Goal: Task Accomplishment & Management: Complete application form

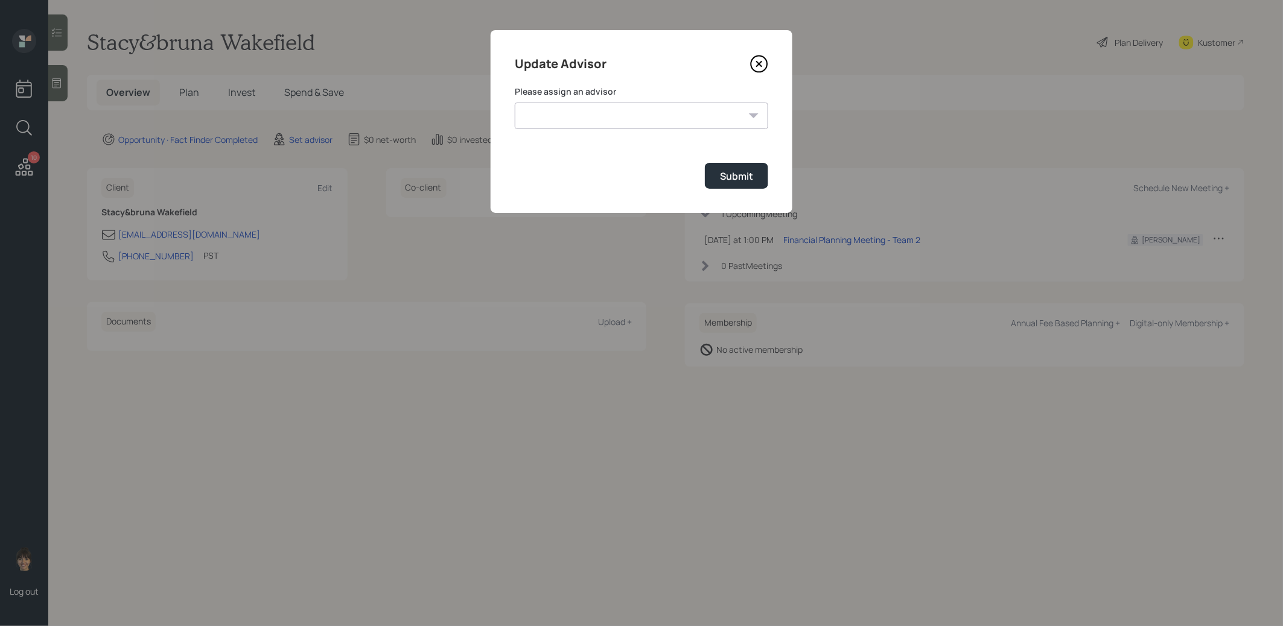
click at [568, 121] on select "Jonah Coleman Tyler End James DiStasi Treva Nostdahl Eric Schwartz Aleksandra S…" at bounding box center [641, 116] width 253 height 27
select select "8b79112e-3cfb-44f9-89e7-15267fe946c1"
click at [515, 103] on select "Jonah Coleman Tyler End James DiStasi Treva Nostdahl Eric Schwartz Aleksandra S…" at bounding box center [641, 116] width 253 height 27
click at [731, 180] on div "Submit" at bounding box center [736, 176] width 33 height 13
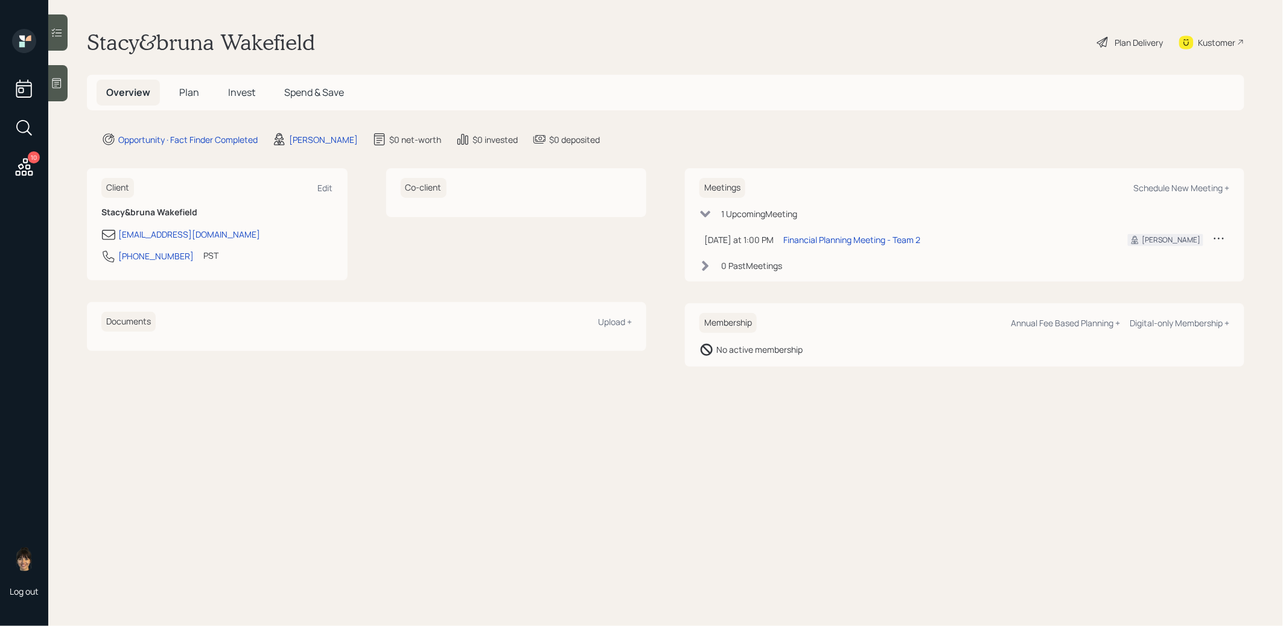
click at [54, 81] on icon at bounding box center [57, 83] width 12 height 12
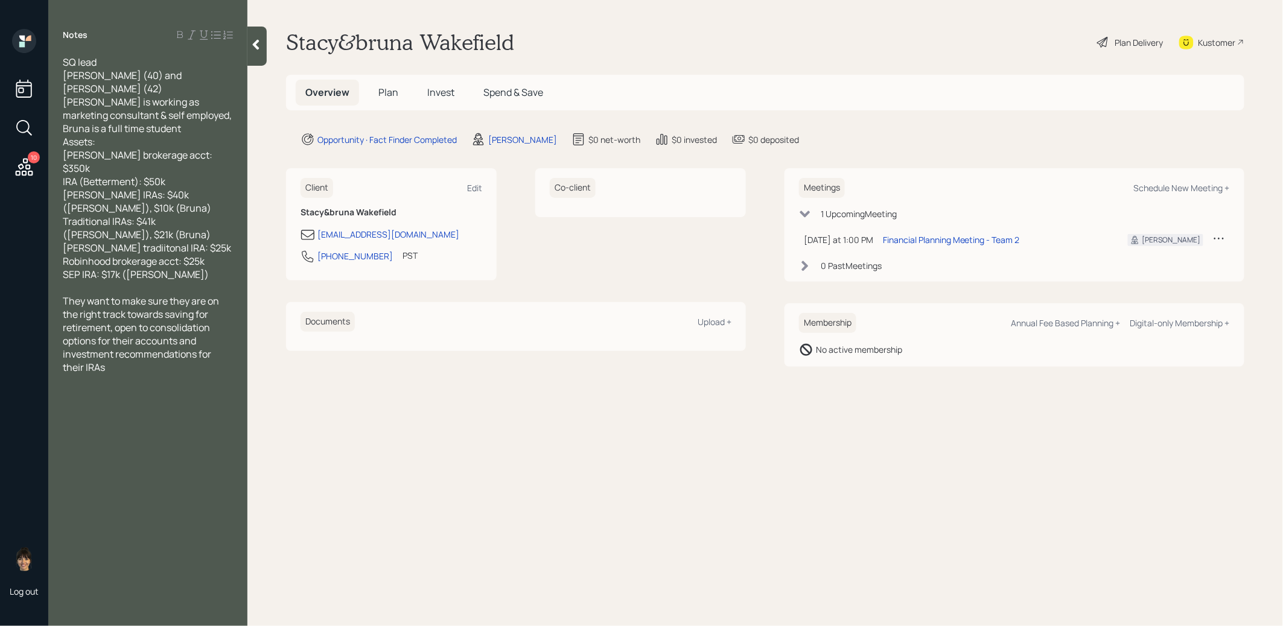
click at [390, 88] on span "Plan" at bounding box center [388, 92] width 20 height 13
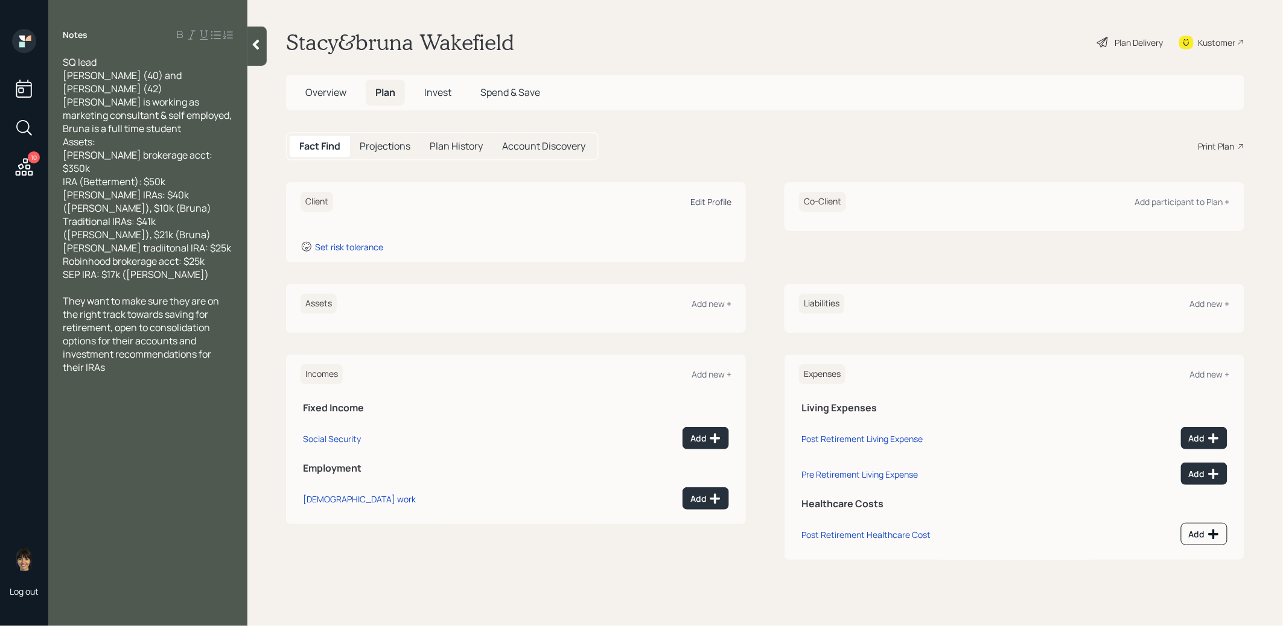
click at [710, 200] on div "Edit Profile" at bounding box center [710, 201] width 41 height 11
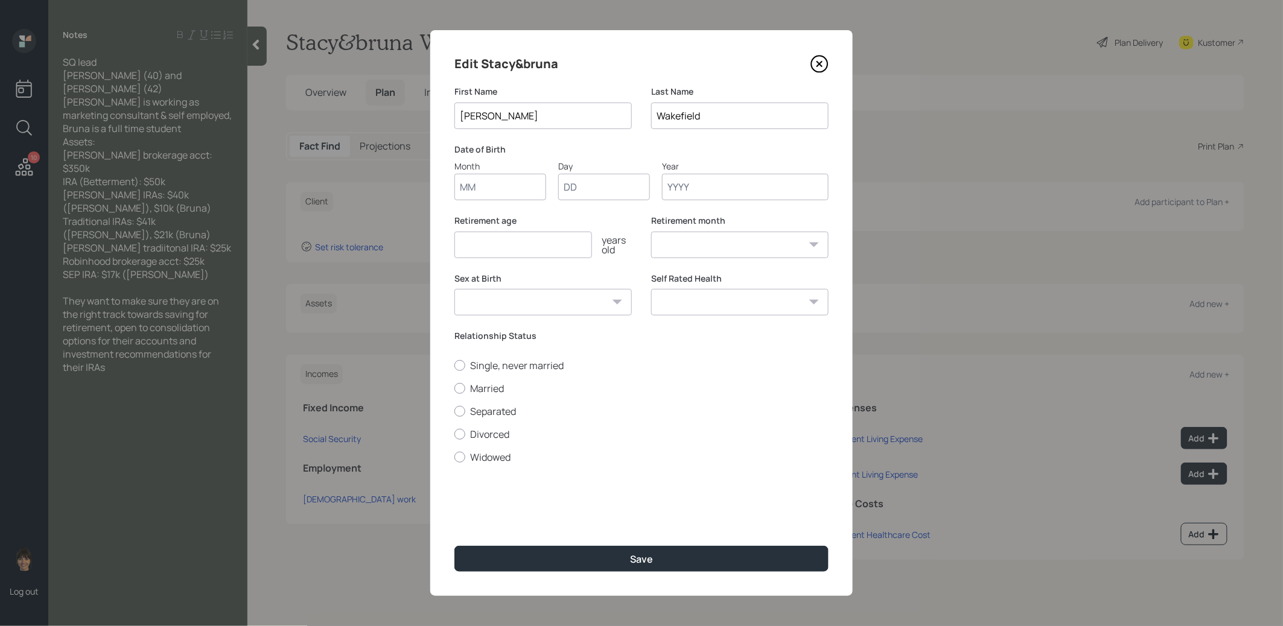
type input "Stacy"
click at [512, 203] on div "Edit Stacy&bruna First Name Stacy Last Name Wakefield Date of Birth Month Day Y…" at bounding box center [641, 313] width 422 height 566
click at [486, 190] on input "Month" at bounding box center [500, 187] width 92 height 27
type input "01"
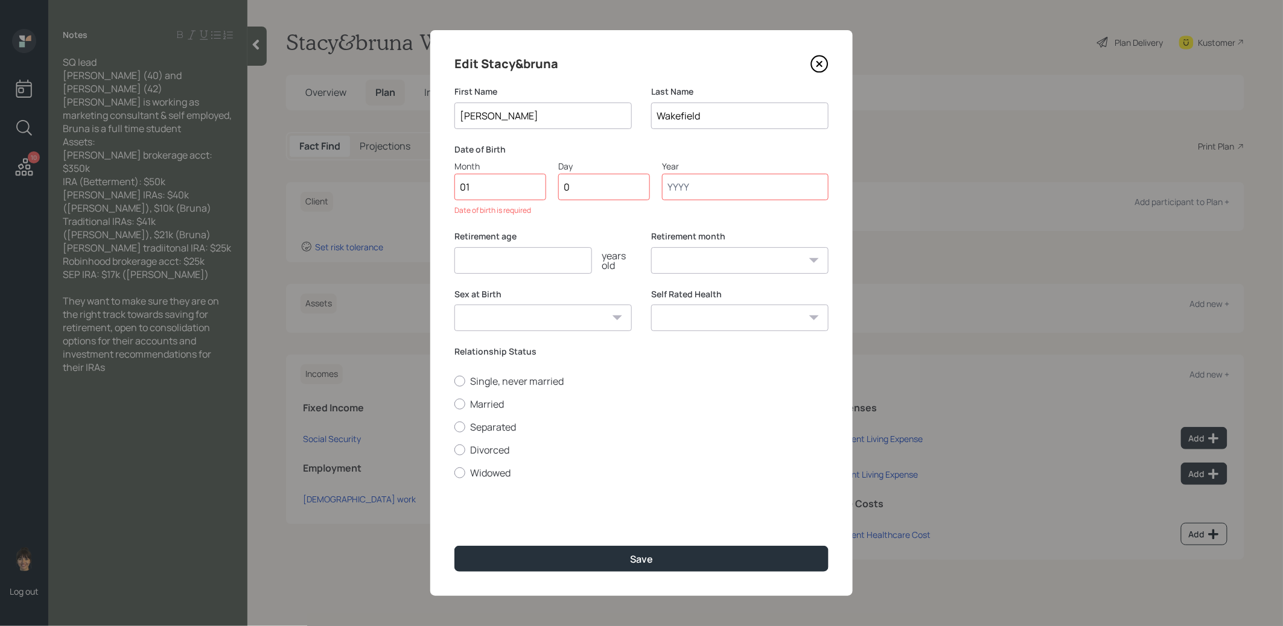
type input "01"
type input "1985"
select select "1"
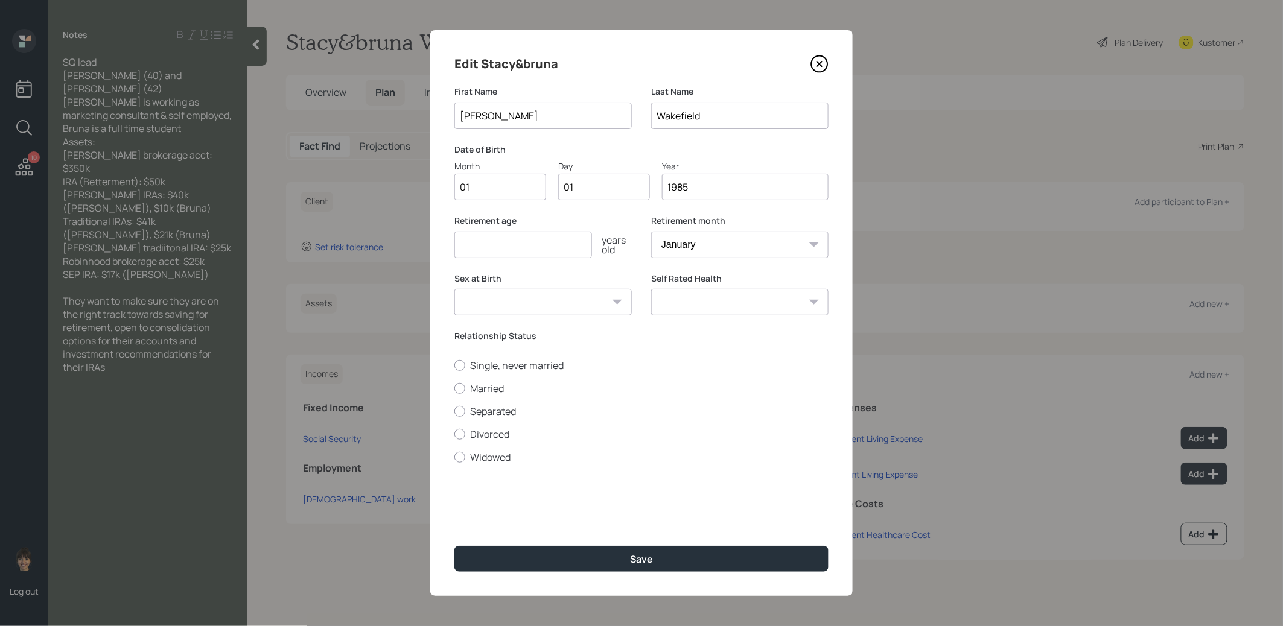
type input "1985"
click at [482, 248] on input "number" at bounding box center [523, 245] width 138 height 27
type input "67"
click at [543, 563] on button "Save" at bounding box center [641, 559] width 374 height 26
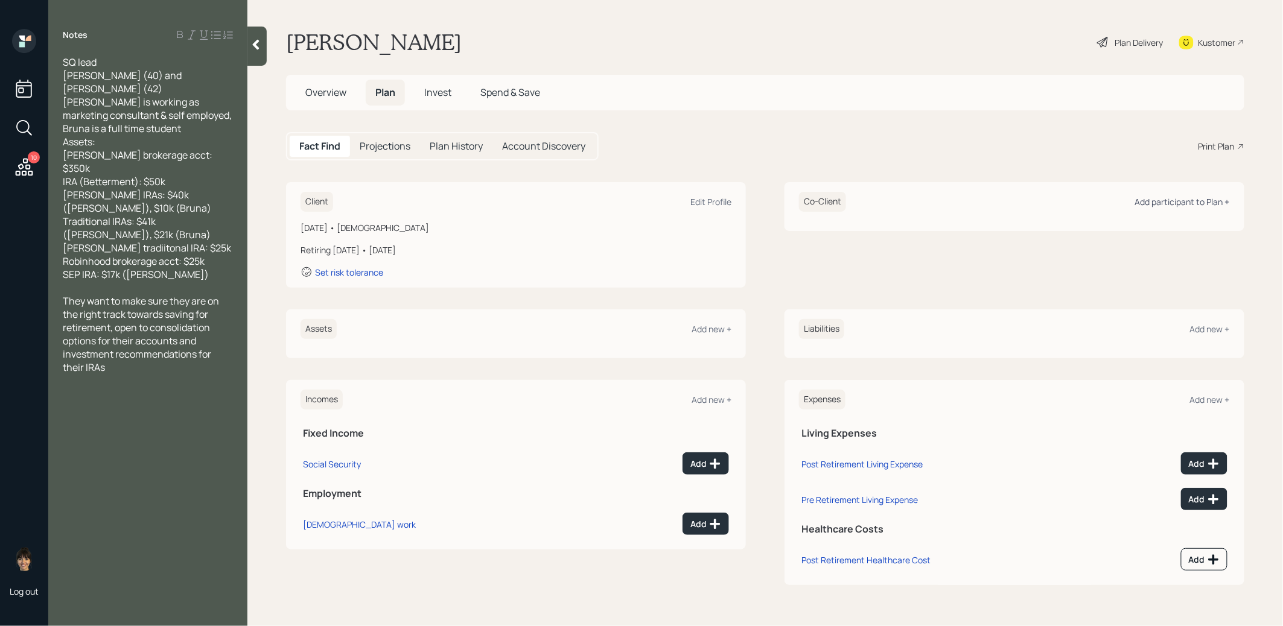
click at [1182, 202] on div "Add participant to Plan +" at bounding box center [1182, 201] width 95 height 11
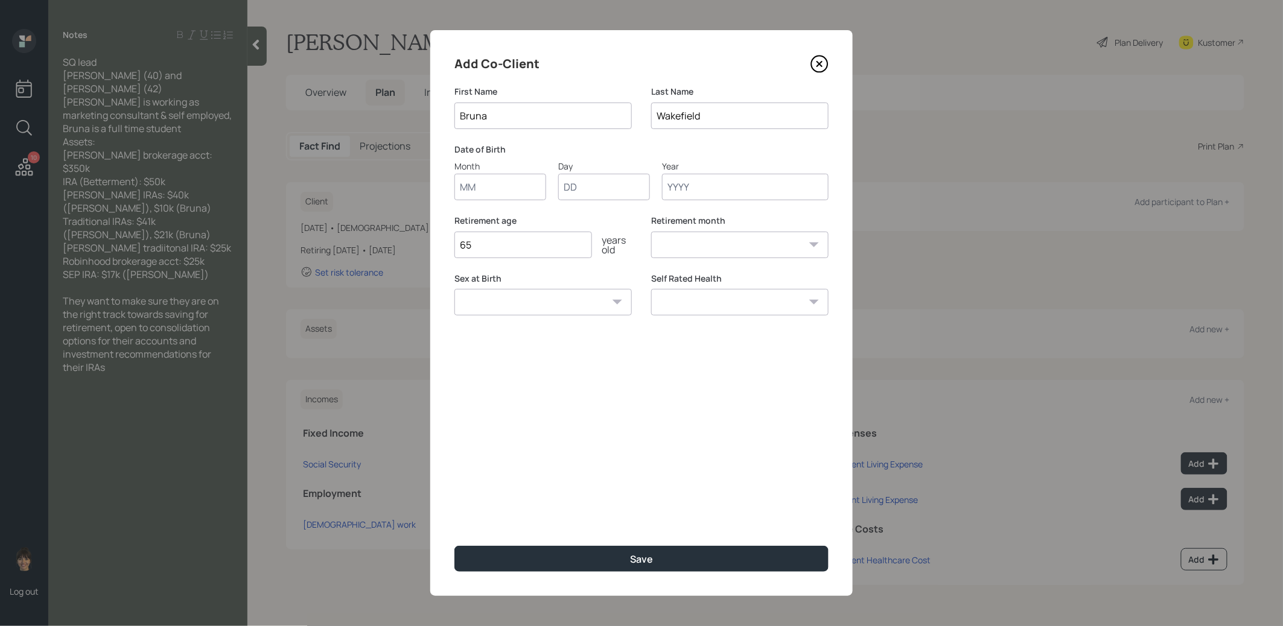
type input "Bruna"
click at [485, 194] on input "Month" at bounding box center [500, 187] width 92 height 27
type input "01"
type input "1983"
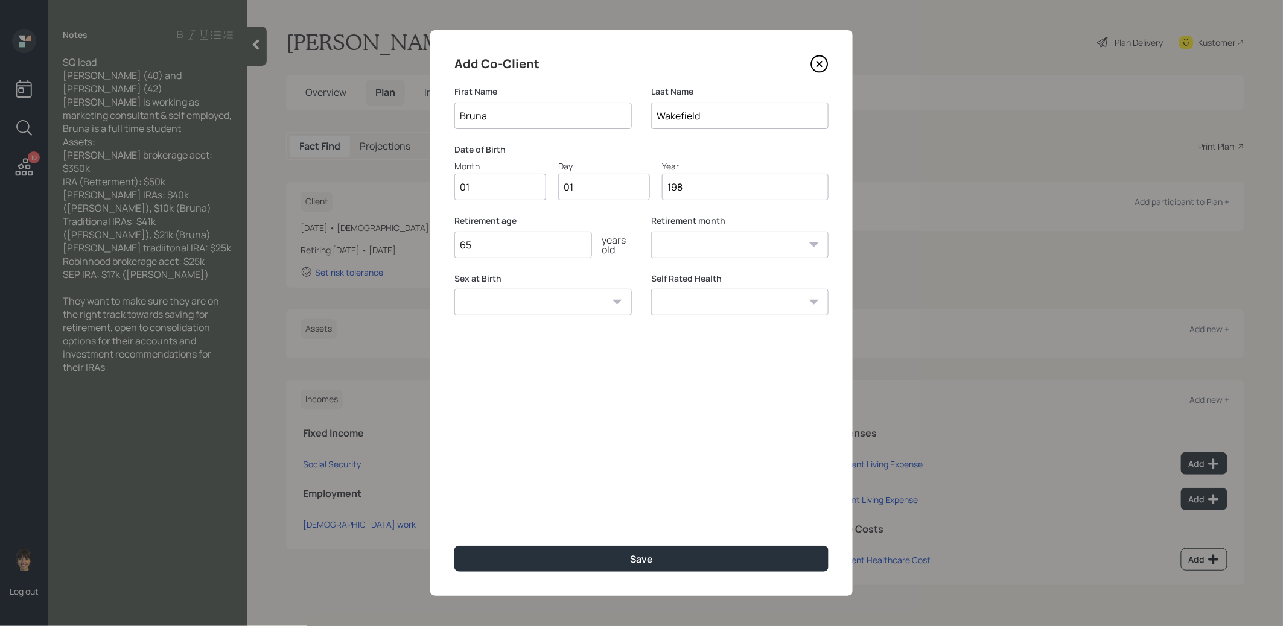
select select "1"
type input "1983"
click at [510, 253] on input "65" at bounding box center [523, 245] width 138 height 27
click at [536, 566] on button "Save" at bounding box center [641, 559] width 374 height 26
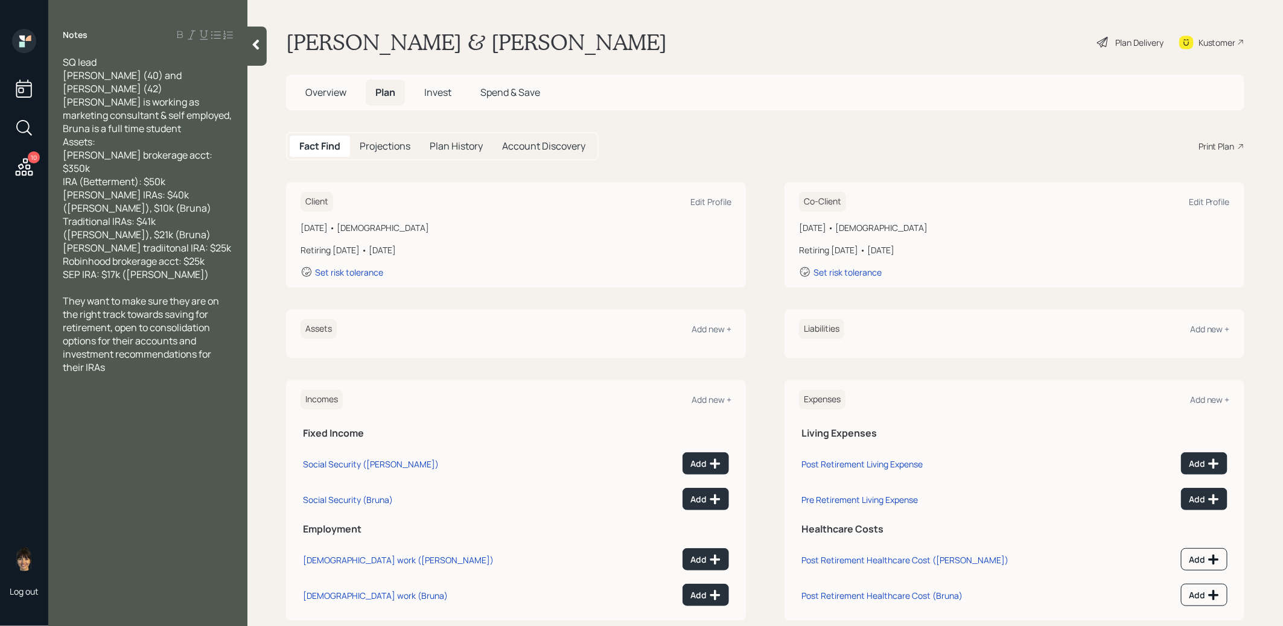
scroll to position [21, 0]
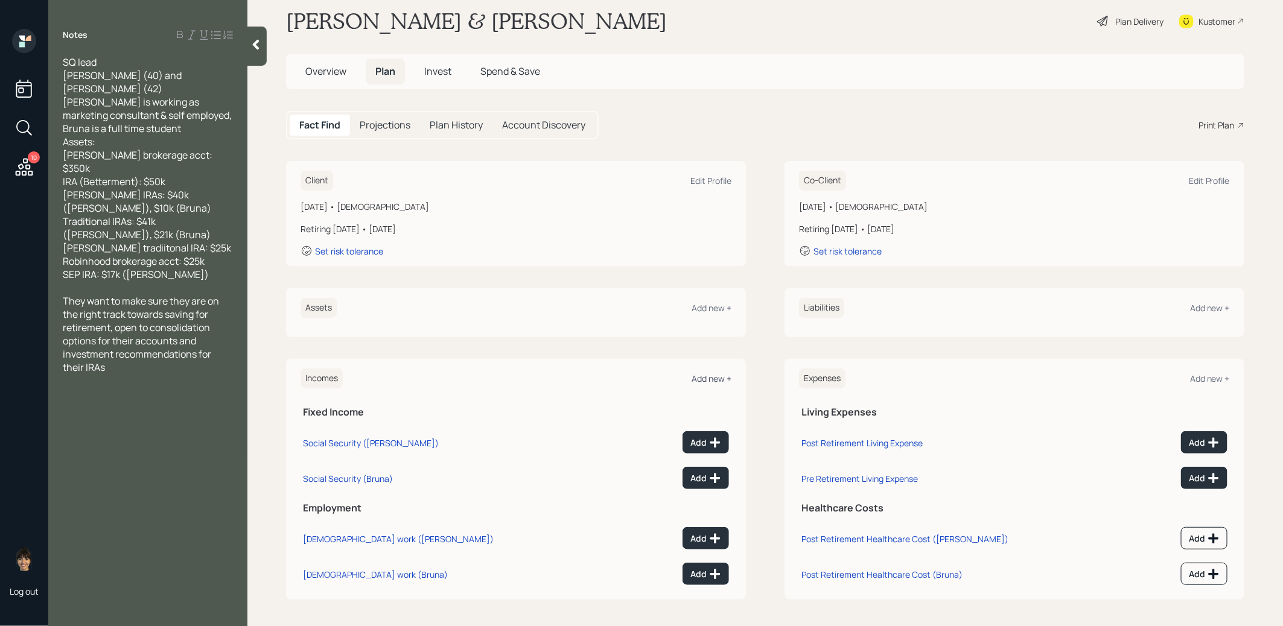
click at [708, 380] on div "Add new +" at bounding box center [711, 378] width 40 height 11
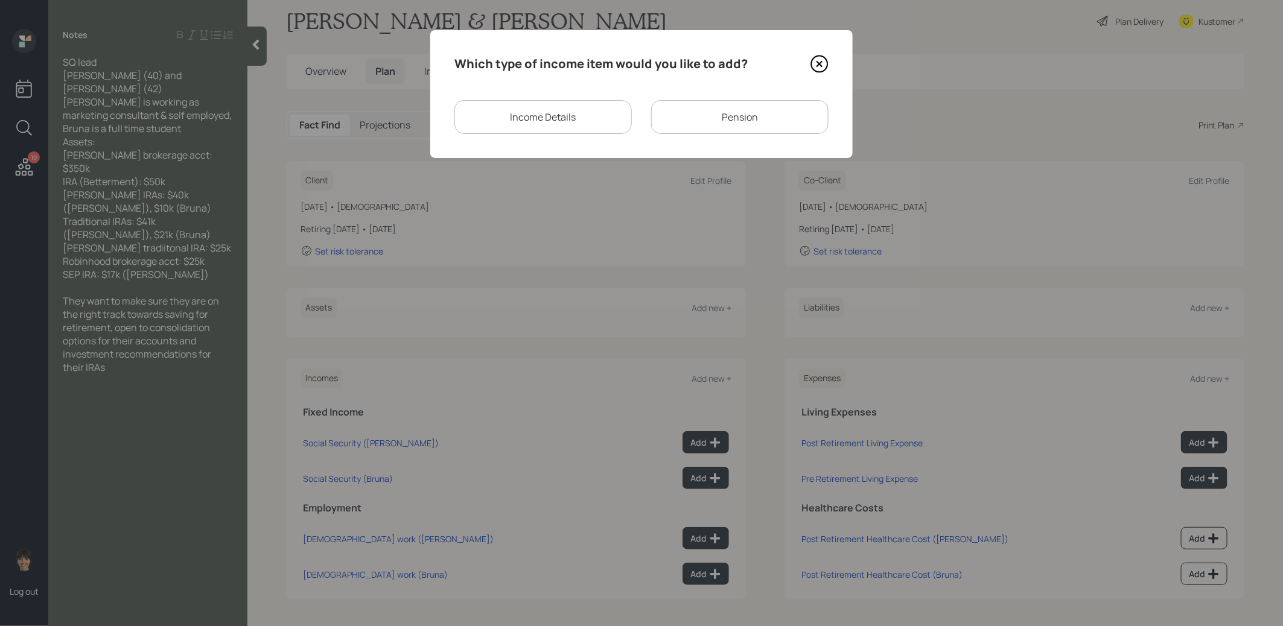
click at [536, 121] on div "Income Details" at bounding box center [542, 117] width 177 height 34
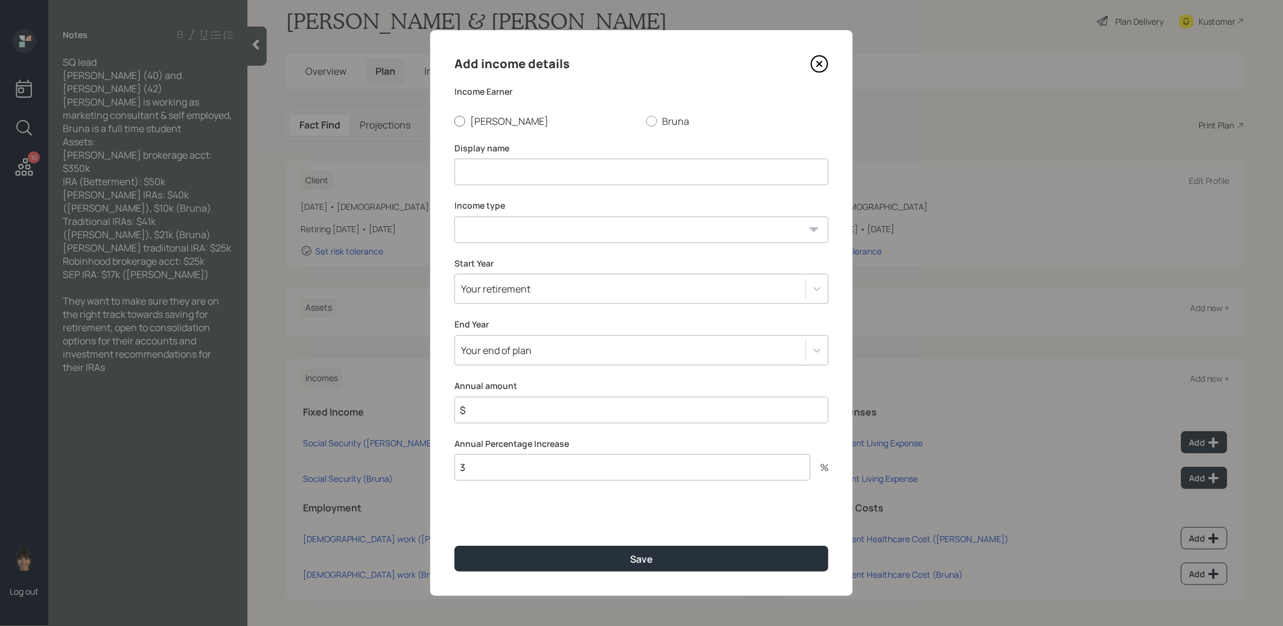
click at [462, 119] on div at bounding box center [459, 121] width 11 height 11
click at [454, 121] on input "Stacy" at bounding box center [454, 121] width 1 height 1
radio input "true"
click at [472, 171] on input at bounding box center [641, 172] width 374 height 27
type input "Self Employment Income"
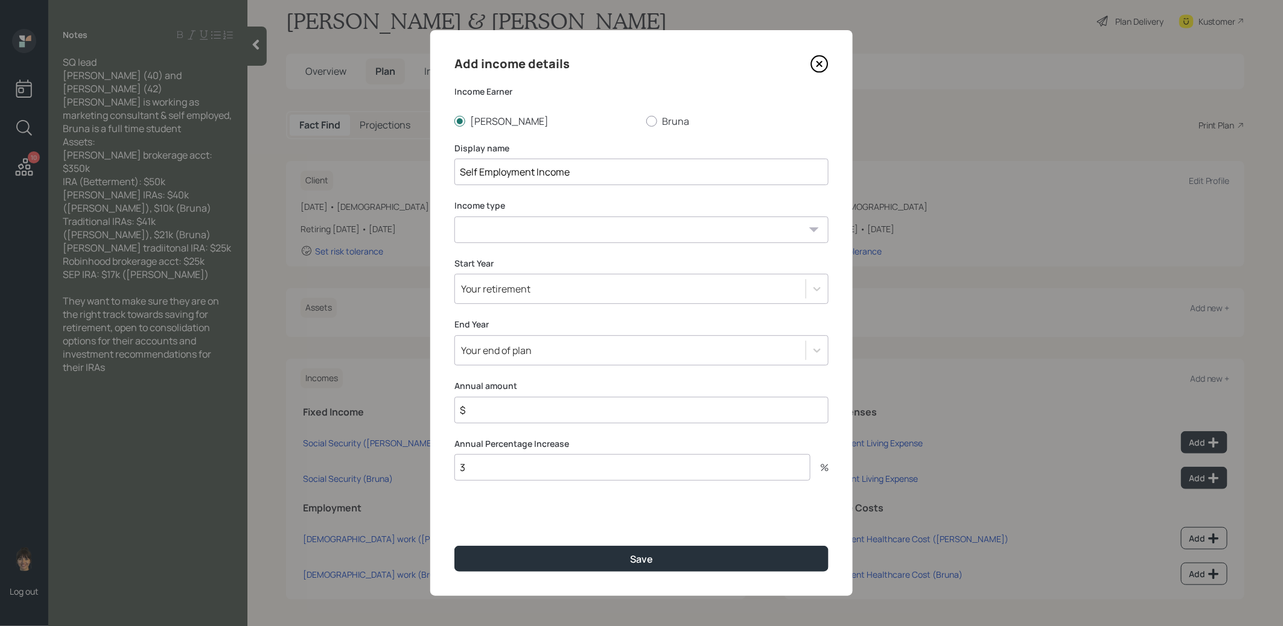
click at [640, 237] on select "Full-time work Part-time work Self employment Other" at bounding box center [641, 230] width 374 height 27
click at [602, 295] on div "Your retirement" at bounding box center [630, 289] width 351 height 21
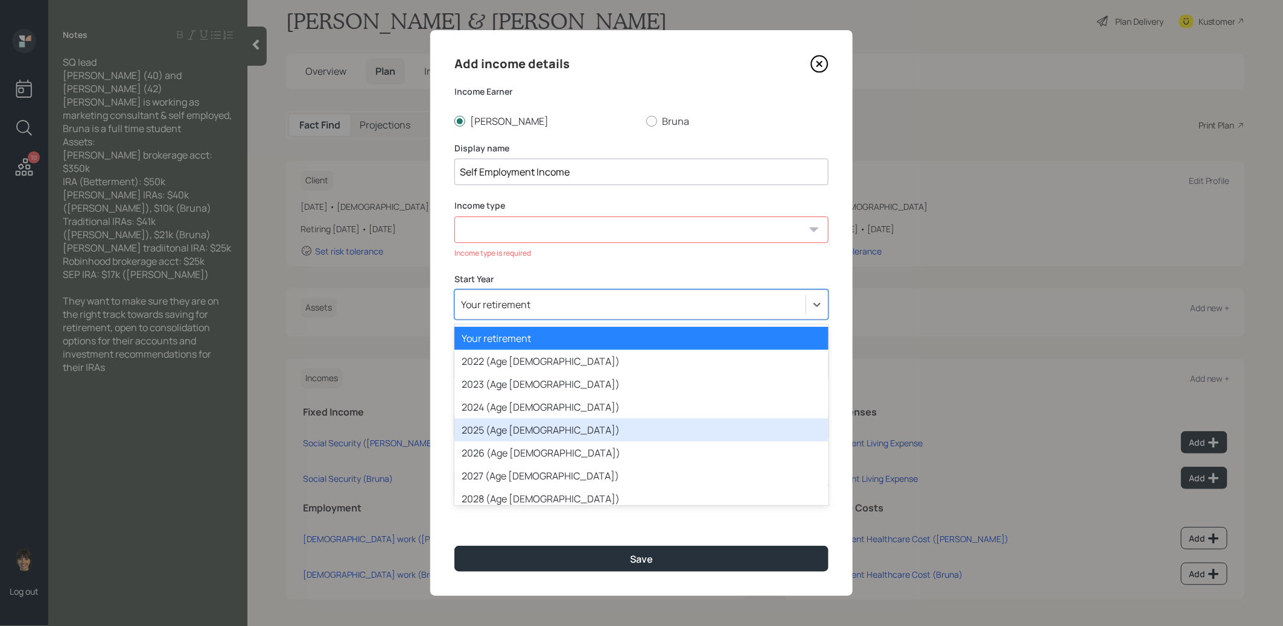
click at [564, 431] on div "2025 (Age 40)" at bounding box center [641, 430] width 374 height 23
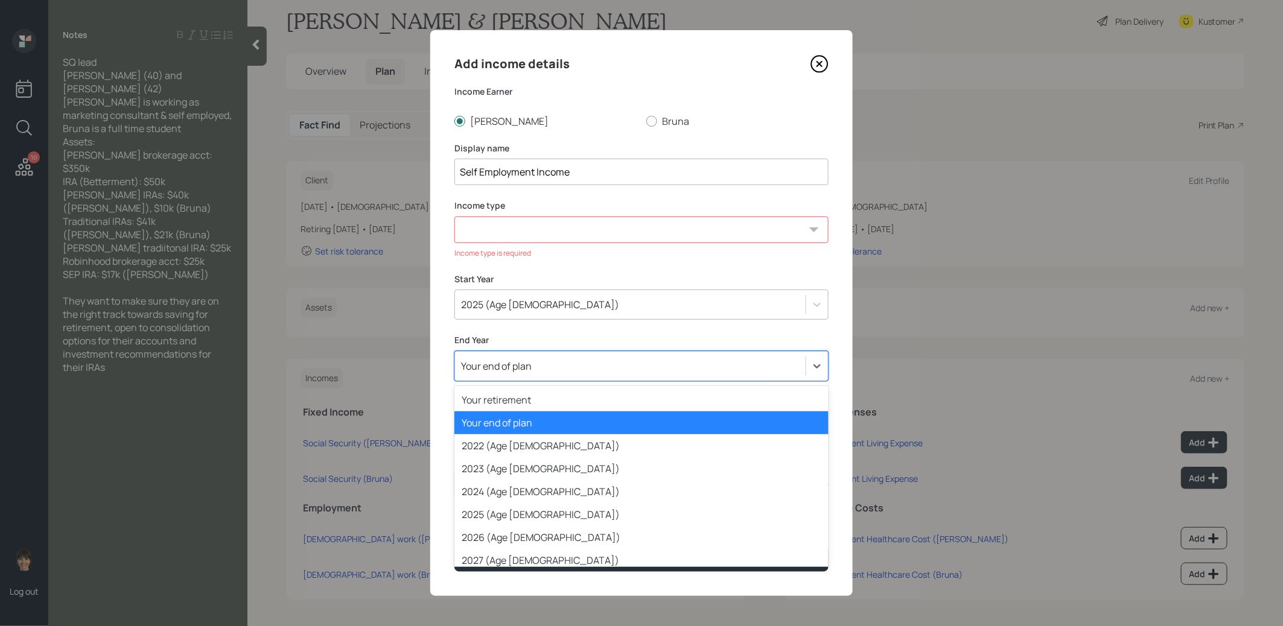
click at [573, 369] on div "Your end of plan" at bounding box center [630, 366] width 351 height 21
click at [556, 402] on div "Your retirement" at bounding box center [641, 400] width 374 height 23
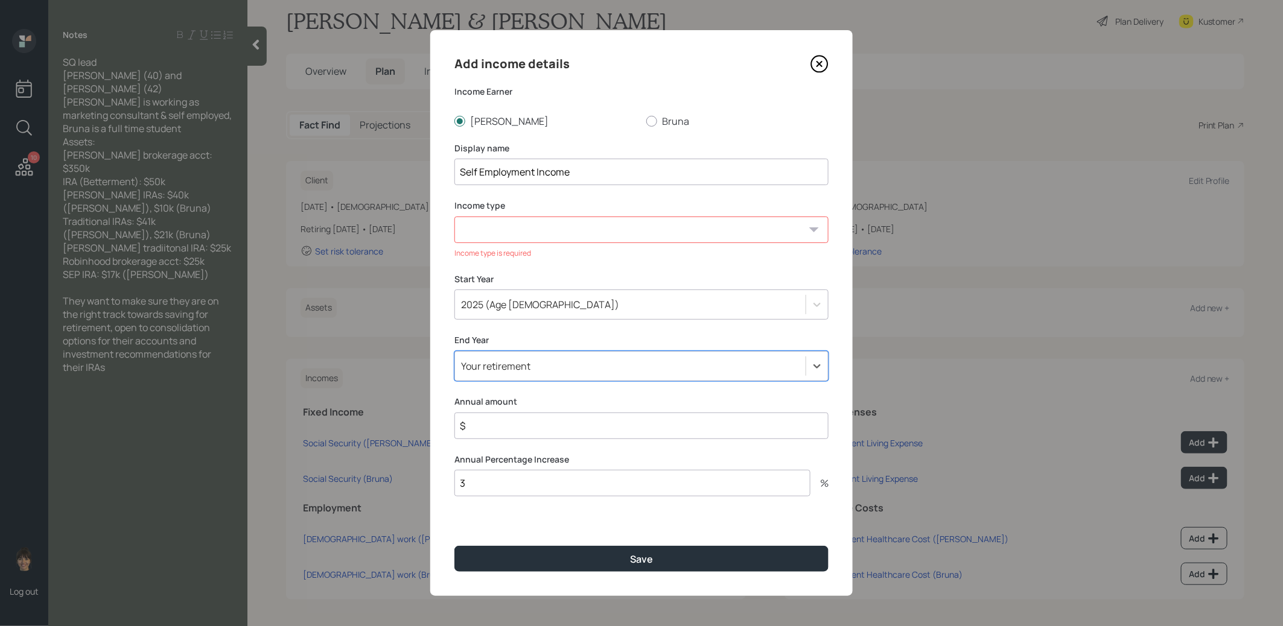
click at [544, 232] on select "Full-time work Part-time work Self employment Other" at bounding box center [641, 230] width 374 height 27
select select "self_employment"
click at [454, 217] on select "Full-time work Part-time work Self employment Other" at bounding box center [641, 230] width 374 height 27
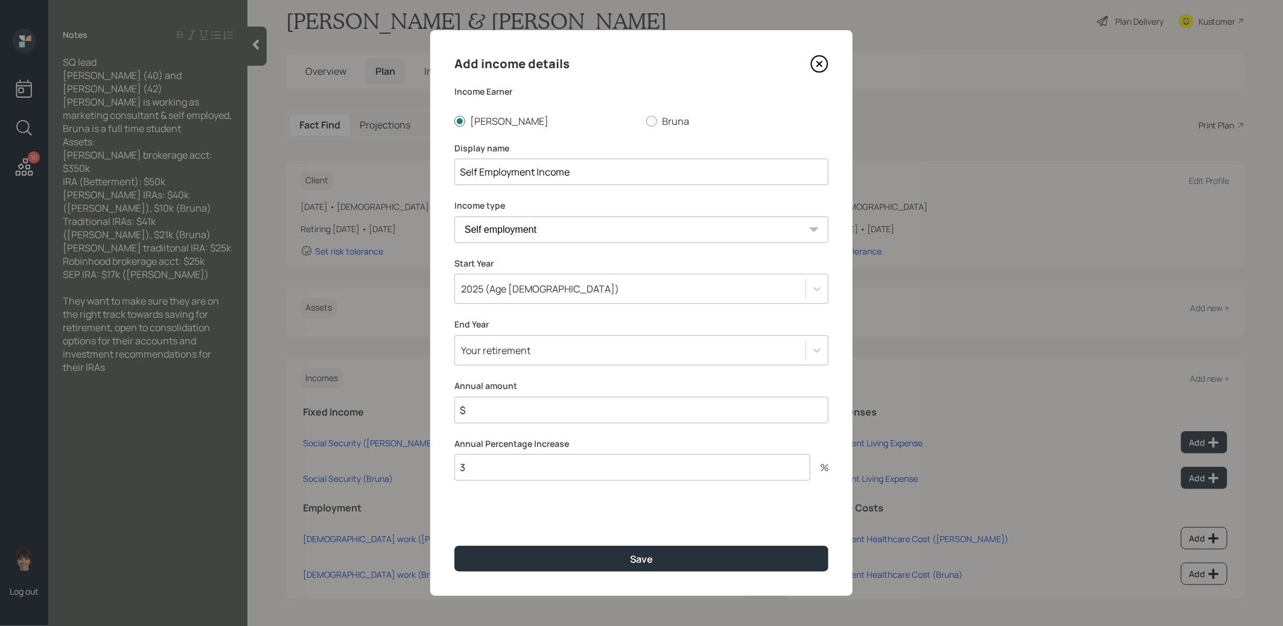
click at [545, 411] on input "$" at bounding box center [641, 410] width 374 height 27
type input "$ 1"
click at [526, 562] on button "Save" at bounding box center [641, 559] width 374 height 26
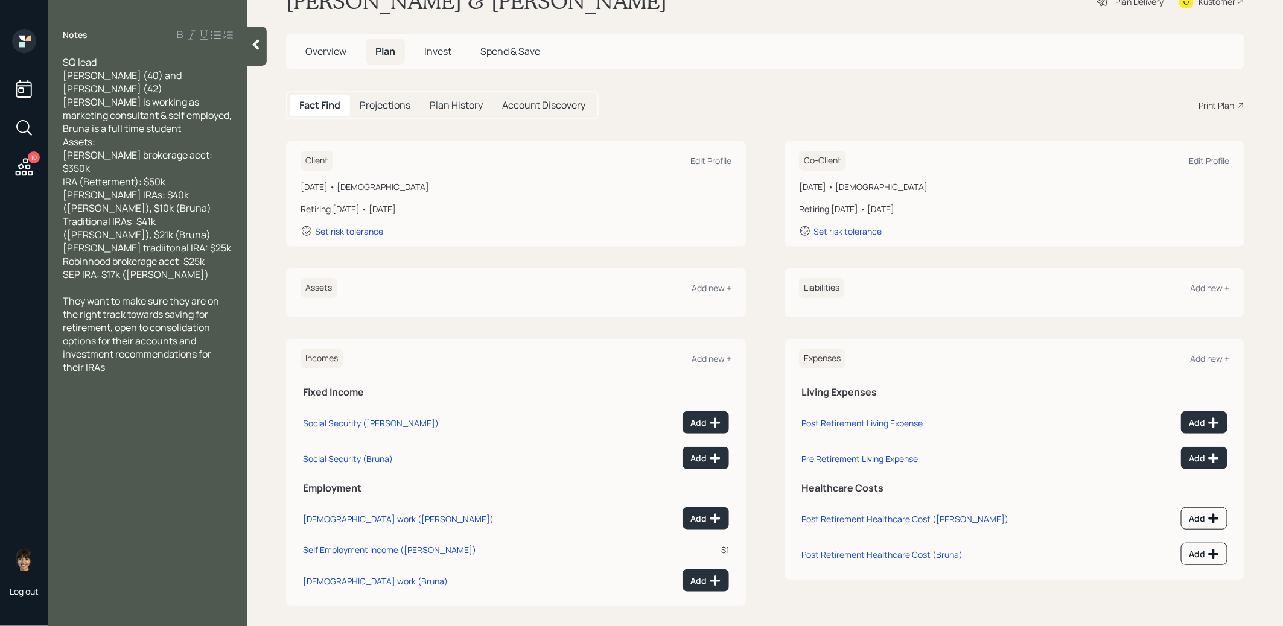
scroll to position [45, 0]
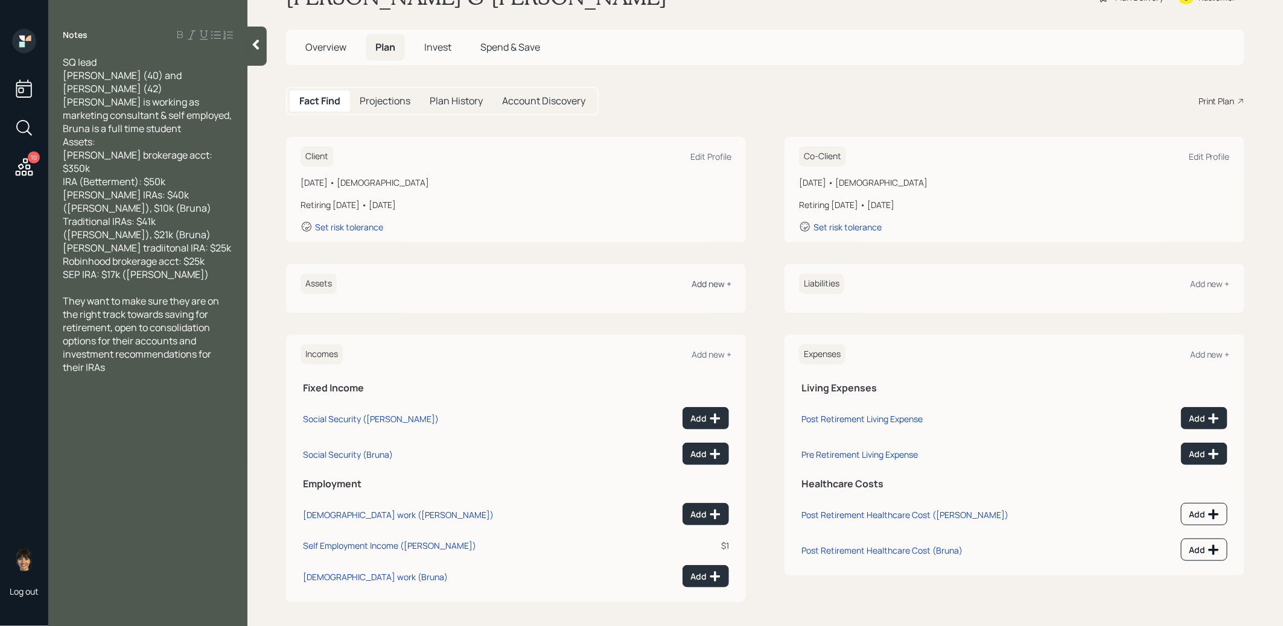
click at [707, 281] on div "Add new +" at bounding box center [711, 283] width 40 height 11
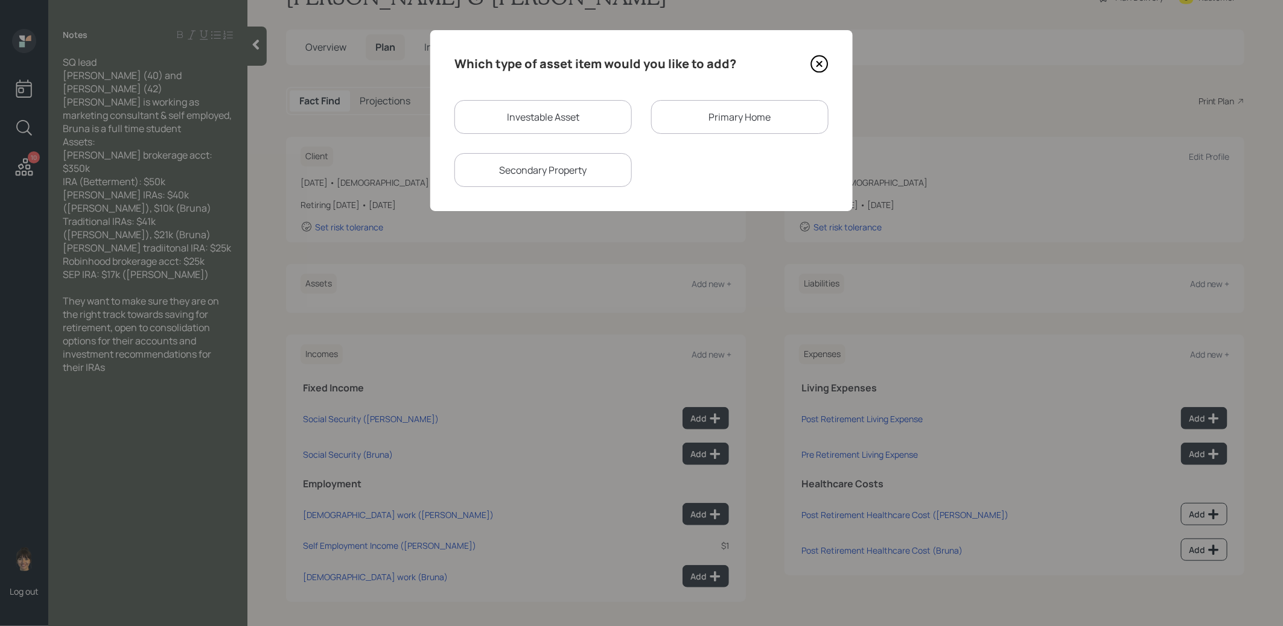
click at [539, 115] on div "Investable Asset" at bounding box center [542, 117] width 177 height 34
select select "taxable"
select select "balanced"
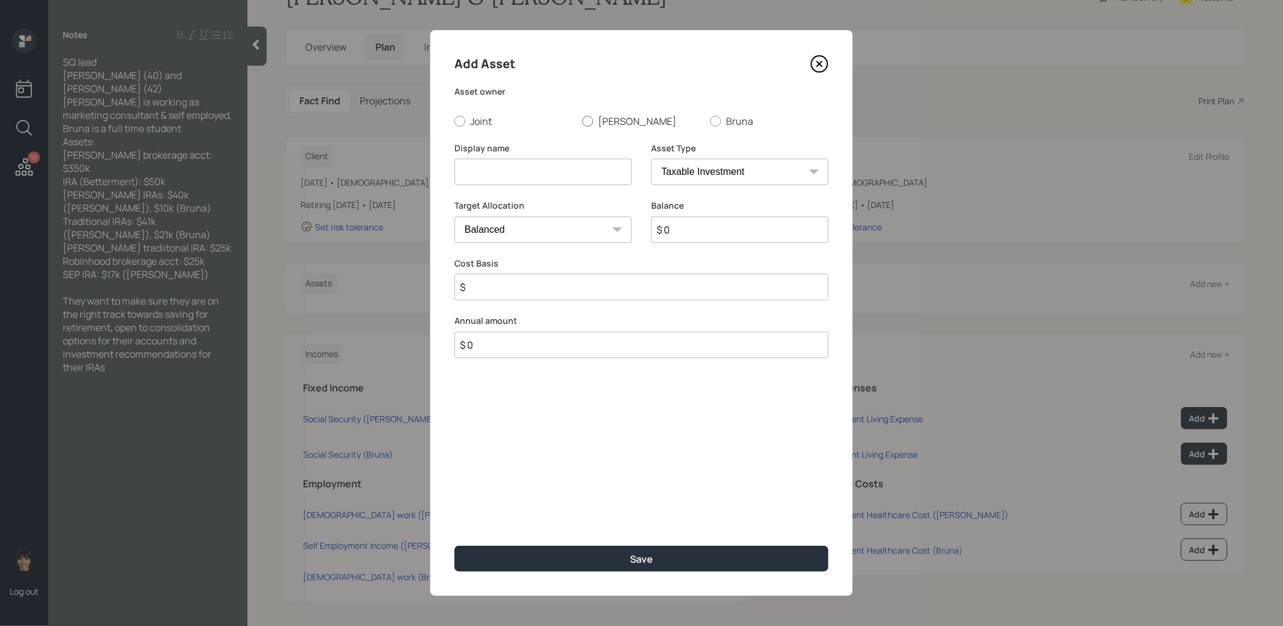
click at [591, 120] on div at bounding box center [587, 121] width 11 height 11
click at [582, 121] on input "Stacy" at bounding box center [582, 121] width 1 height 1
radio input "true"
click at [571, 174] on input at bounding box center [542, 172] width 177 height 27
type input "SEP IRA"
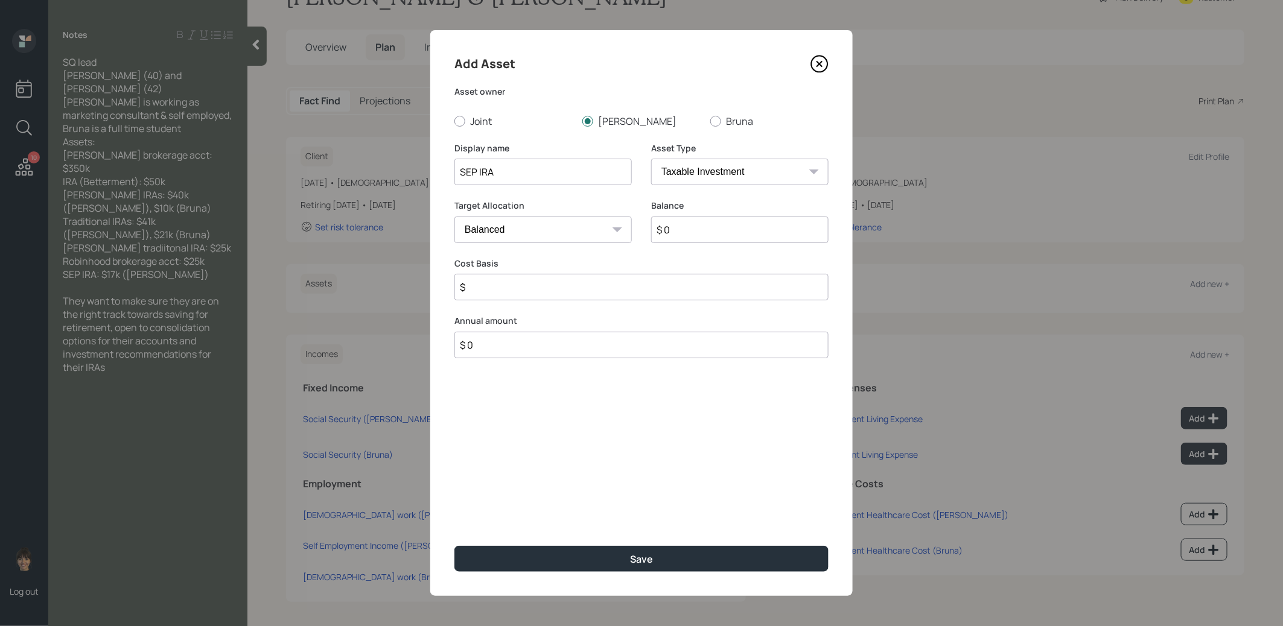
click at [801, 175] on select "SEP IRA IRA Roth IRA 401(k) Roth 401(k) 403(b) Roth 403(b) 457(b) Roth 457(b) H…" at bounding box center [739, 172] width 177 height 27
select select "sep_ira"
click at [651, 159] on select "SEP IRA IRA Roth IRA 401(k) Roth 401(k) 403(b) Roth 403(b) 457(b) Roth 457(b) H…" at bounding box center [739, 172] width 177 height 27
type input "$"
click at [675, 229] on input "$ 0" at bounding box center [739, 230] width 177 height 27
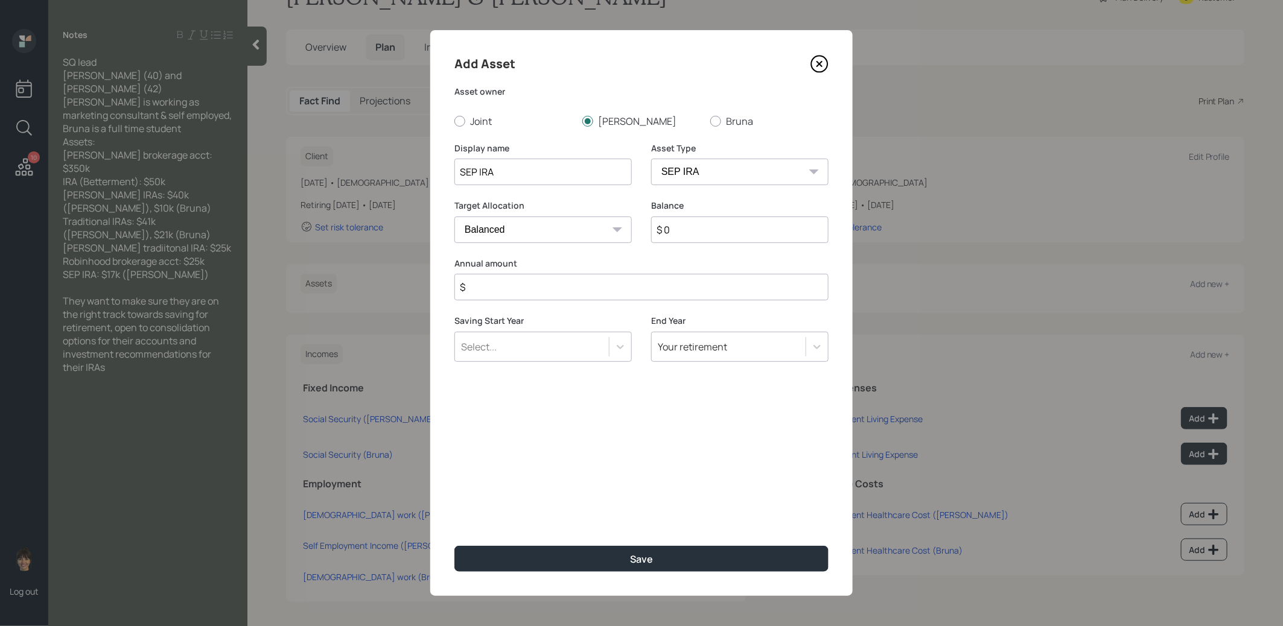
click at [675, 229] on input "$ 0" at bounding box center [739, 230] width 177 height 27
type input "$ 17,000"
click at [585, 281] on input "$" at bounding box center [641, 287] width 374 height 27
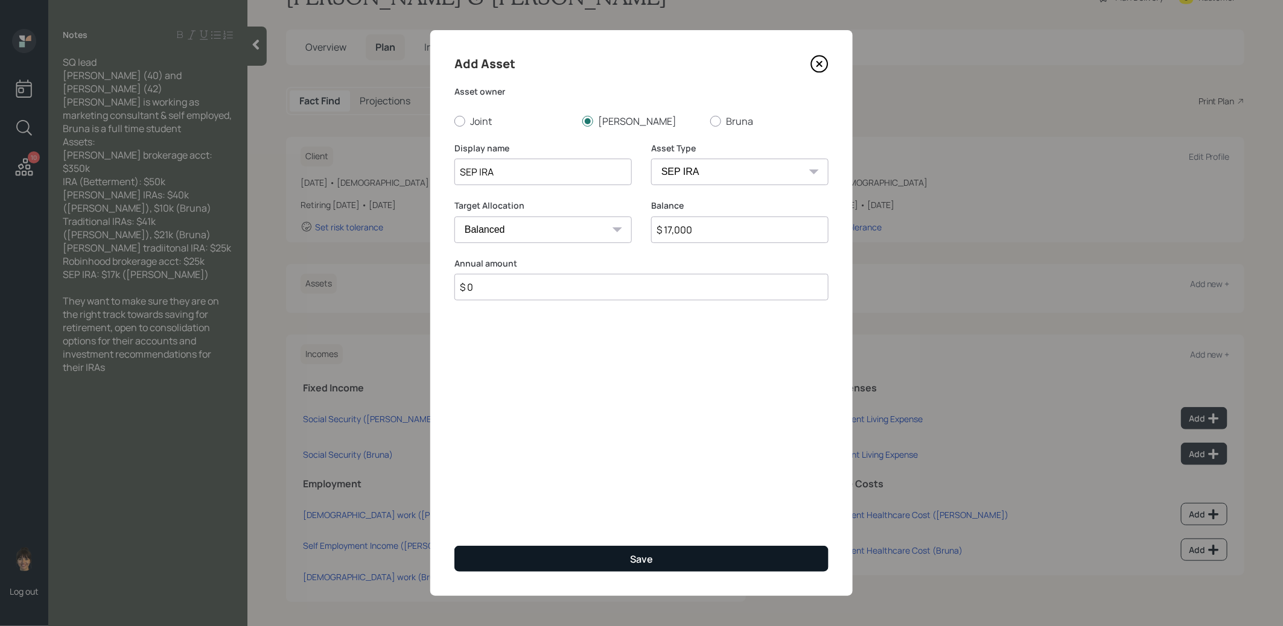
type input "$ 0"
click at [602, 558] on button "Save" at bounding box center [641, 559] width 374 height 26
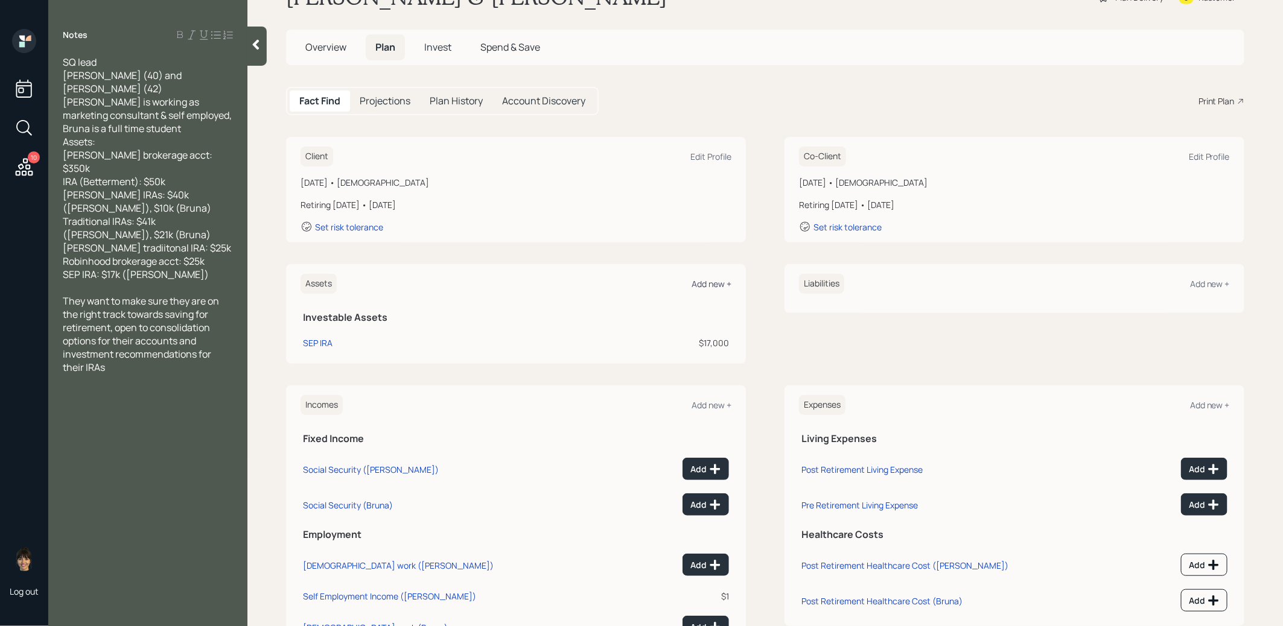
click at [710, 284] on div "Add new +" at bounding box center [711, 283] width 40 height 11
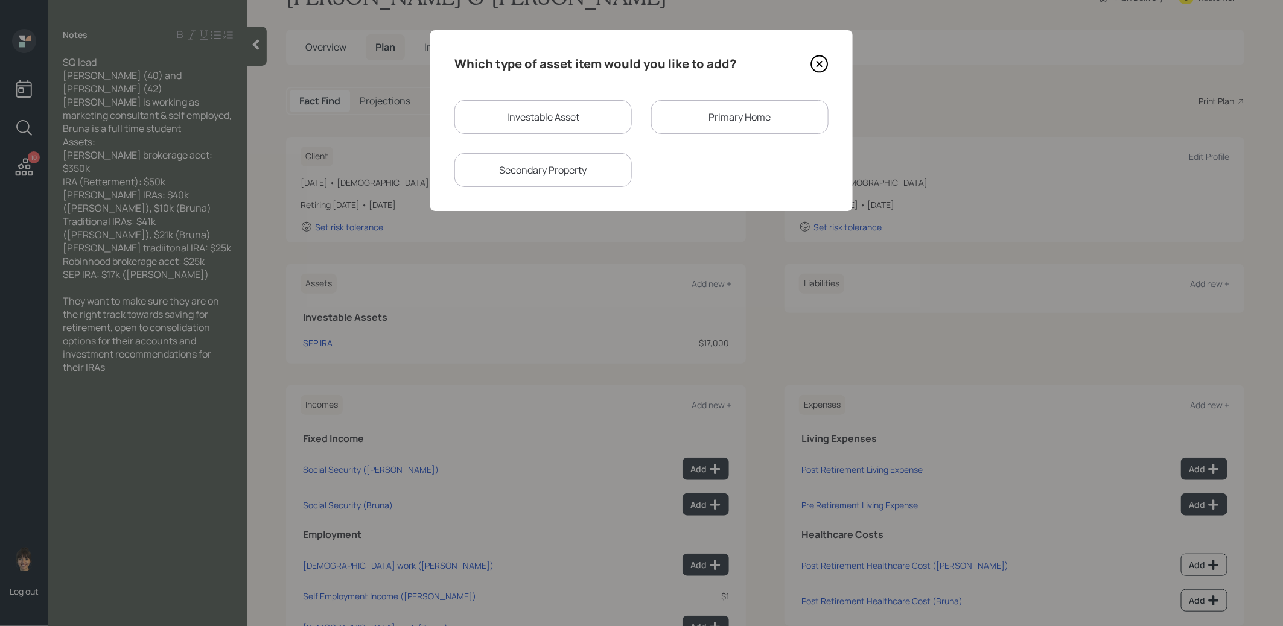
click at [579, 121] on div "Investable Asset" at bounding box center [542, 117] width 177 height 34
select select "taxable"
select select "balanced"
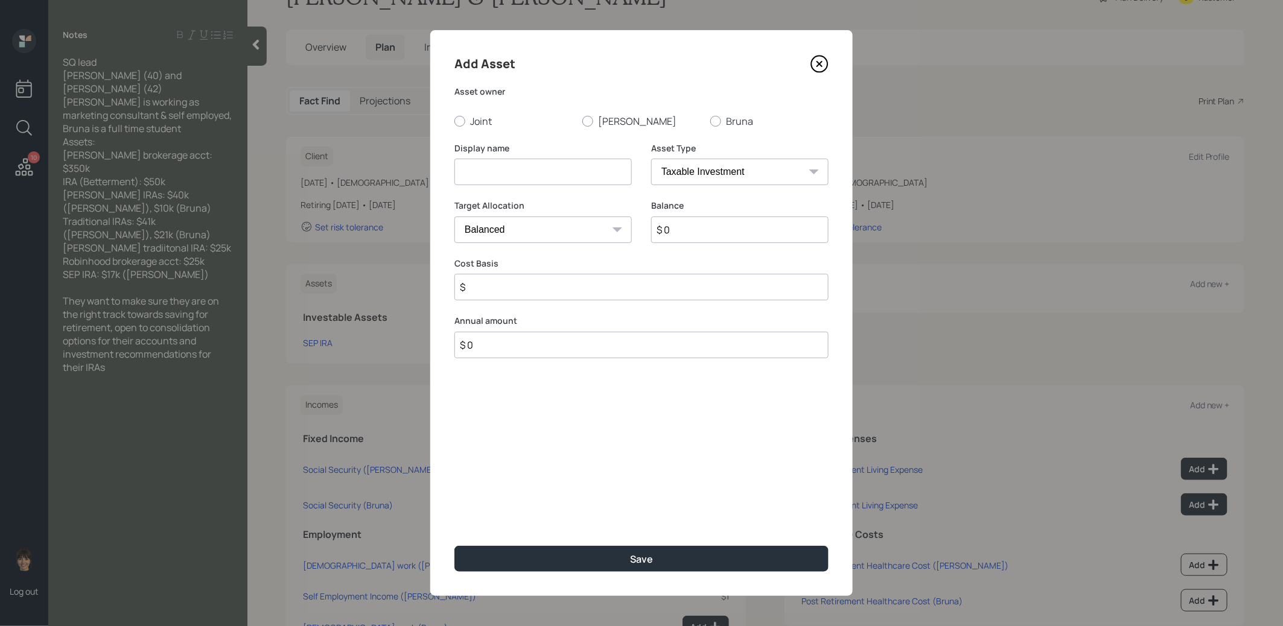
click at [546, 171] on input at bounding box center [542, 172] width 177 height 27
type input "Schwab Brokerage"
click at [682, 230] on input "$ 0" at bounding box center [739, 230] width 177 height 27
type input "$ 350,000"
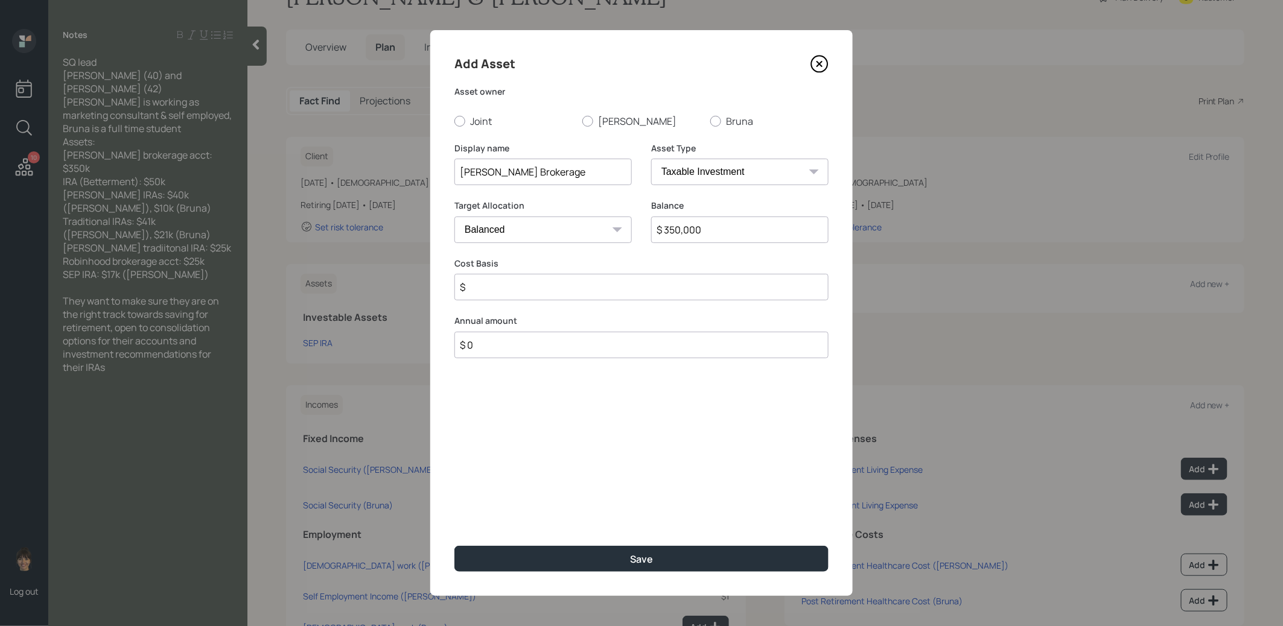
click at [568, 289] on input "$" at bounding box center [641, 287] width 374 height 27
type input "$ 150,000"
click at [459, 122] on div at bounding box center [459, 121] width 11 height 11
click at [454, 121] on input "Joint" at bounding box center [454, 121] width 1 height 1
radio input "true"
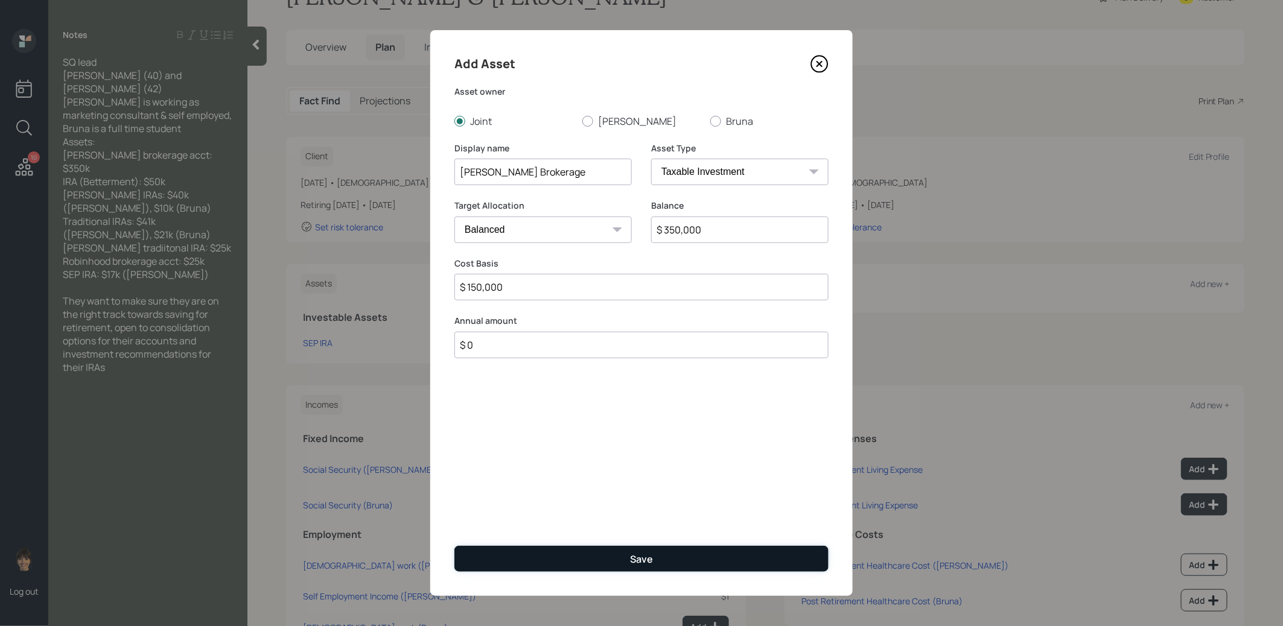
click at [572, 559] on button "Save" at bounding box center [641, 559] width 374 height 26
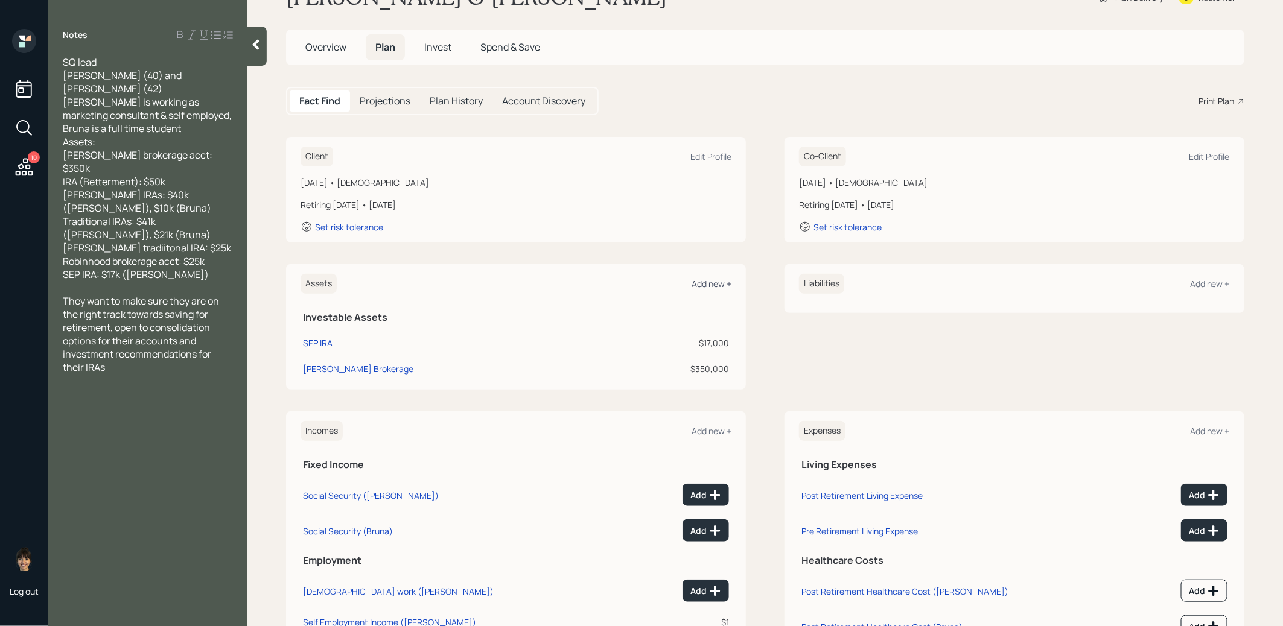
click at [713, 284] on div "Add new +" at bounding box center [711, 283] width 40 height 11
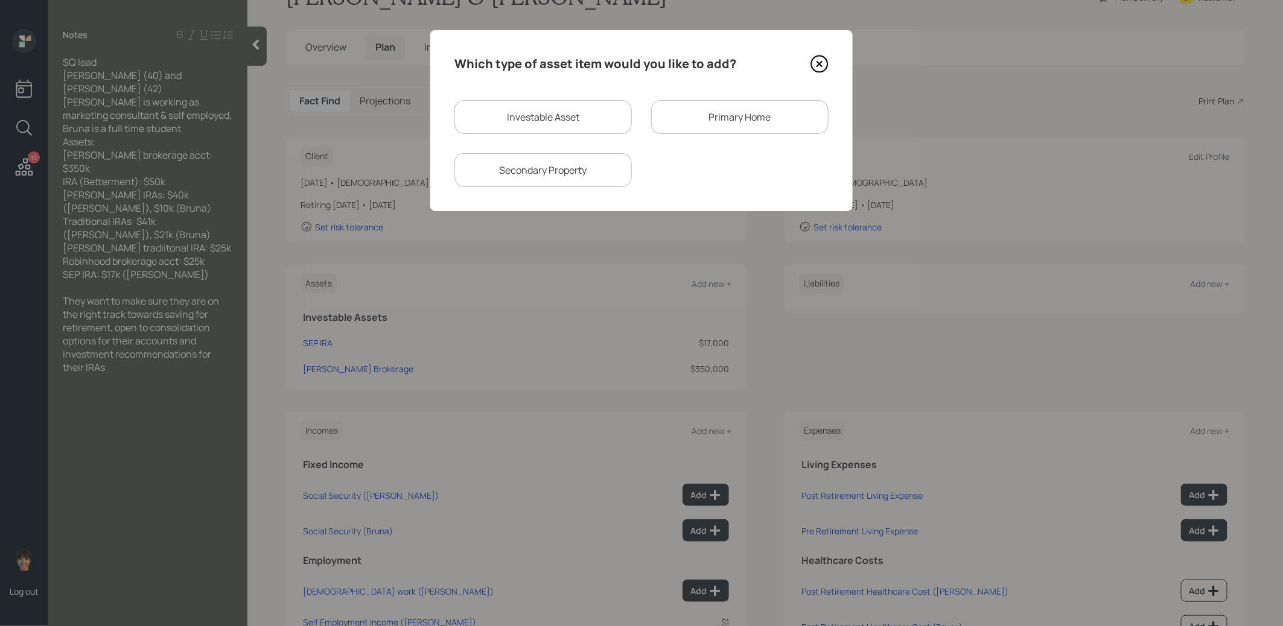
click at [579, 122] on div "Investable Asset" at bounding box center [542, 117] width 177 height 34
select select "taxable"
select select "balanced"
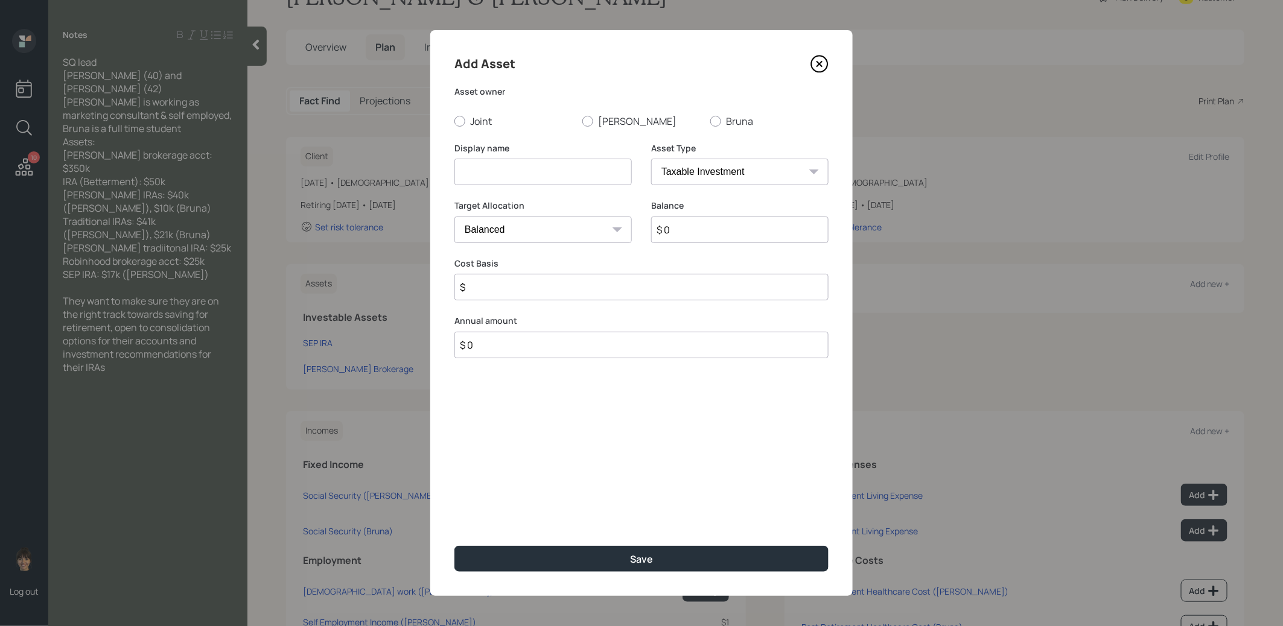
click at [524, 174] on input at bounding box center [542, 172] width 177 height 27
type input "IRA - Betterment"
click at [587, 121] on div at bounding box center [587, 121] width 11 height 11
click at [582, 121] on input "Stacy" at bounding box center [582, 121] width 1 height 1
radio input "true"
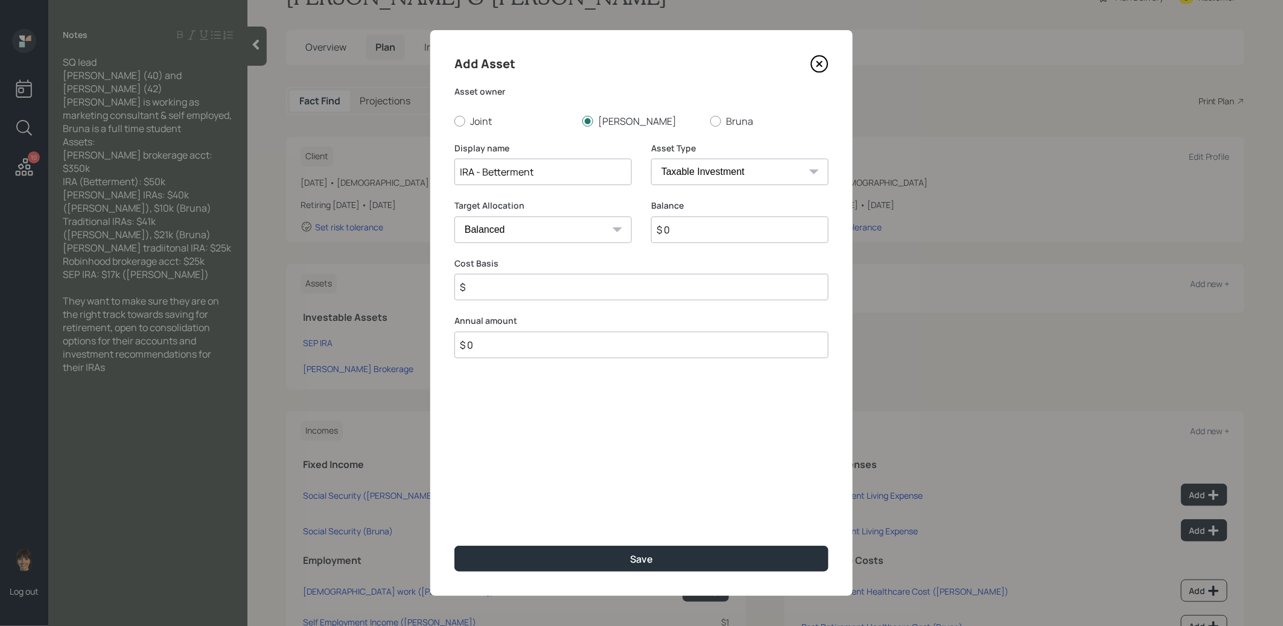
click at [757, 176] on select "SEP IRA IRA Roth IRA 401(k) Roth 401(k) 403(b) Roth 403(b) 457(b) Roth 457(b) H…" at bounding box center [739, 172] width 177 height 27
select select "ira"
click at [651, 159] on select "SEP IRA IRA Roth IRA 401(k) Roth 401(k) 403(b) Roth 403(b) 457(b) Roth 457(b) H…" at bounding box center [739, 172] width 177 height 27
type input "$"
click at [731, 229] on input "$ 0" at bounding box center [739, 230] width 177 height 27
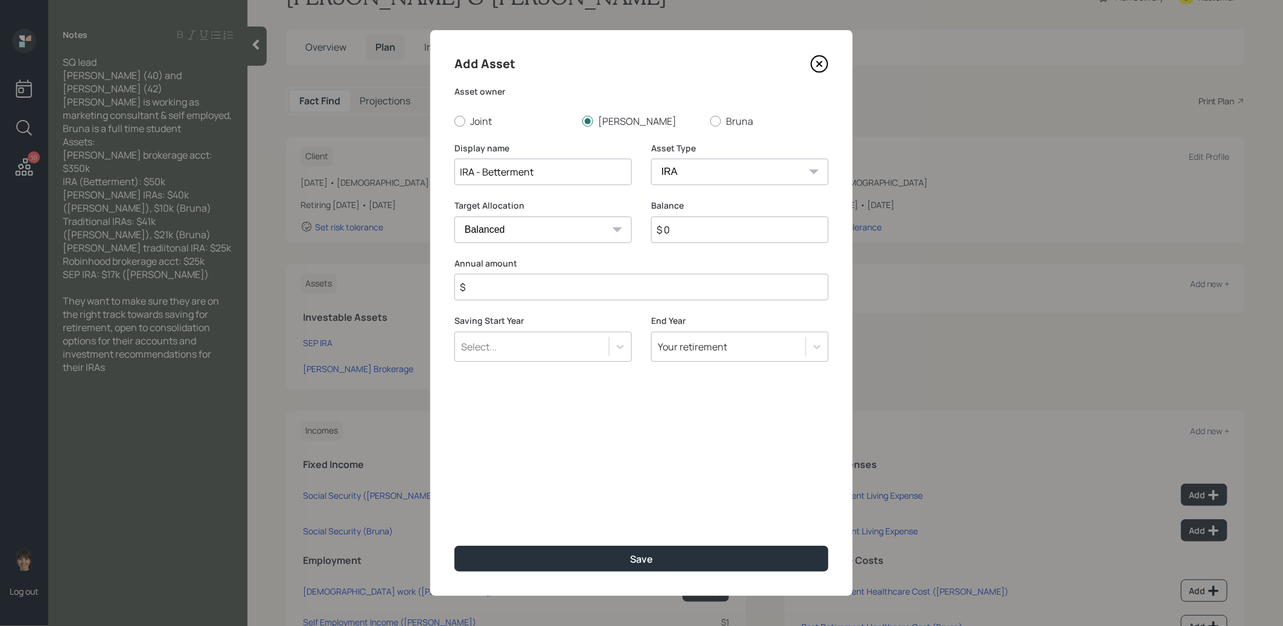
click at [731, 229] on input "$ 0" at bounding box center [739, 230] width 177 height 27
type input "$ 50,000"
click at [661, 293] on input "$" at bounding box center [641, 287] width 374 height 27
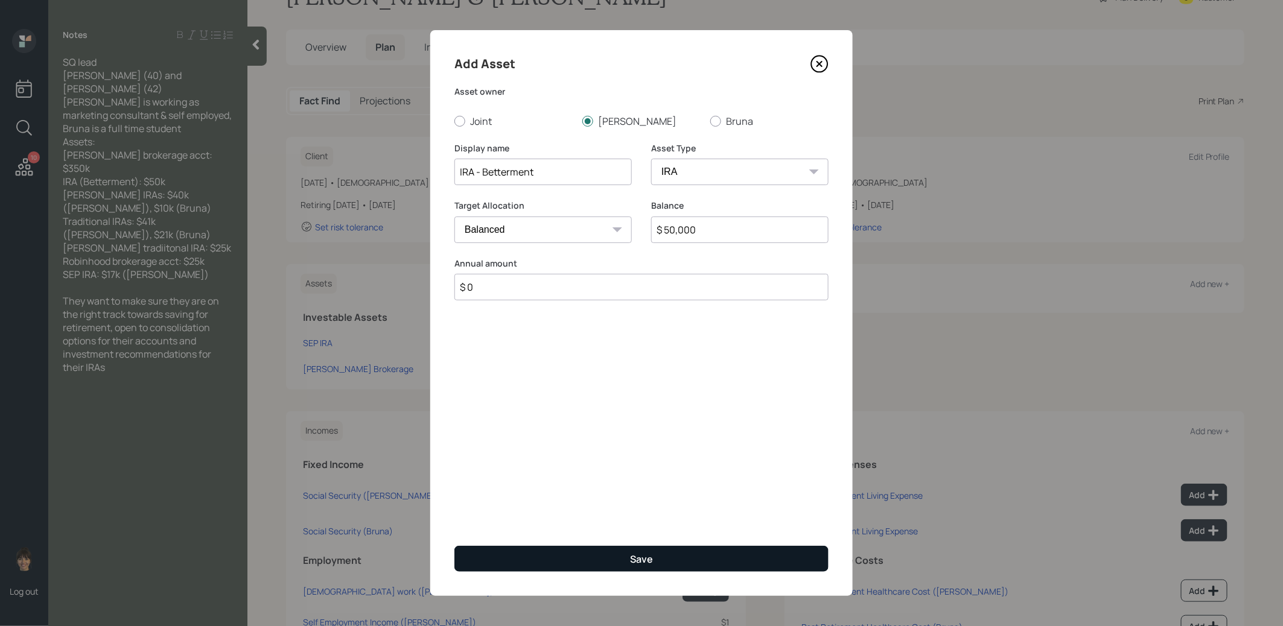
type input "$ 0"
click at [632, 564] on div "Save" at bounding box center [641, 559] width 23 height 13
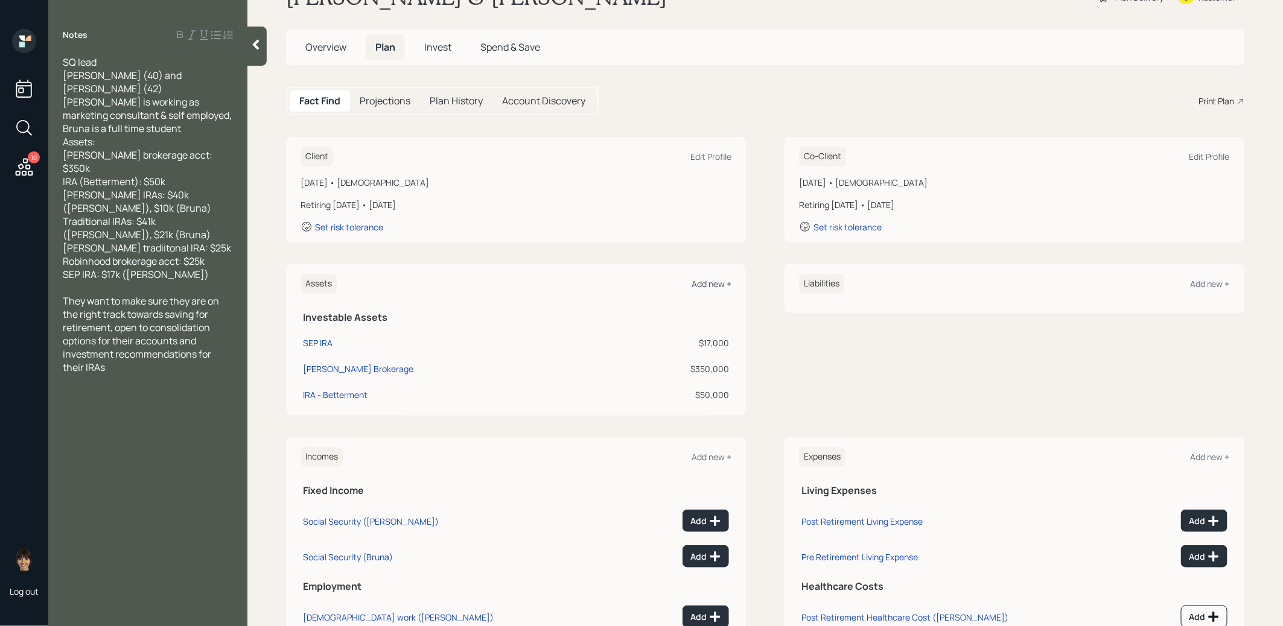
click at [714, 284] on div "Add new +" at bounding box center [711, 283] width 40 height 11
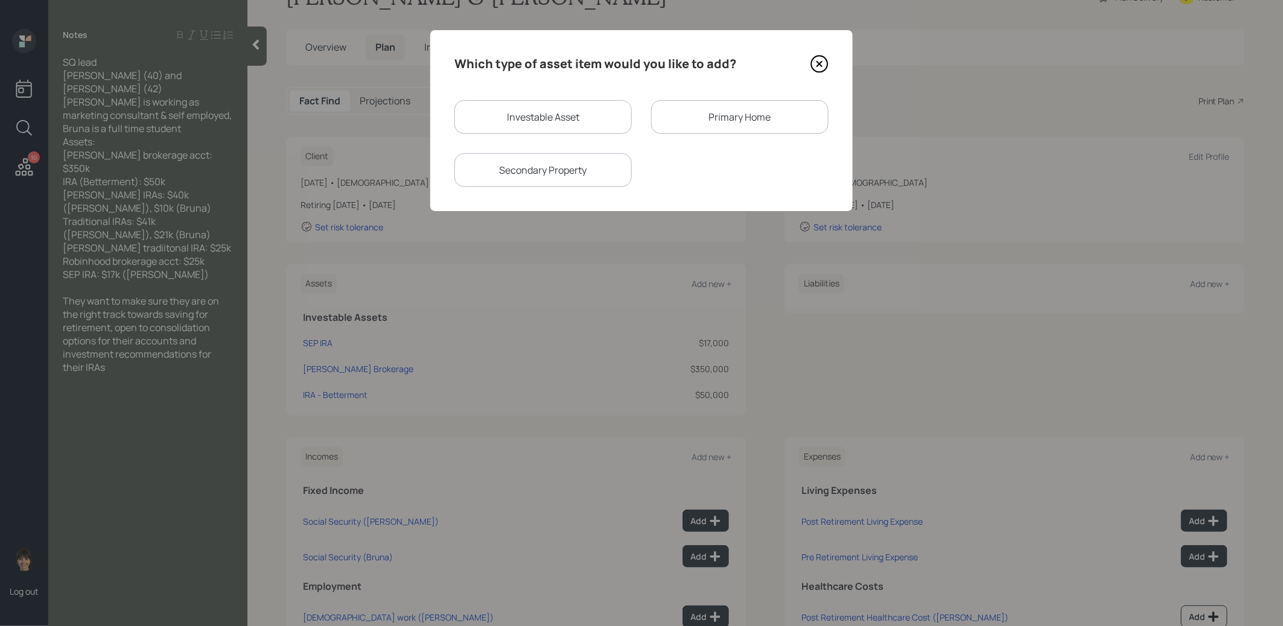
click at [547, 115] on div "Investable Asset" at bounding box center [542, 117] width 177 height 34
select select "taxable"
select select "balanced"
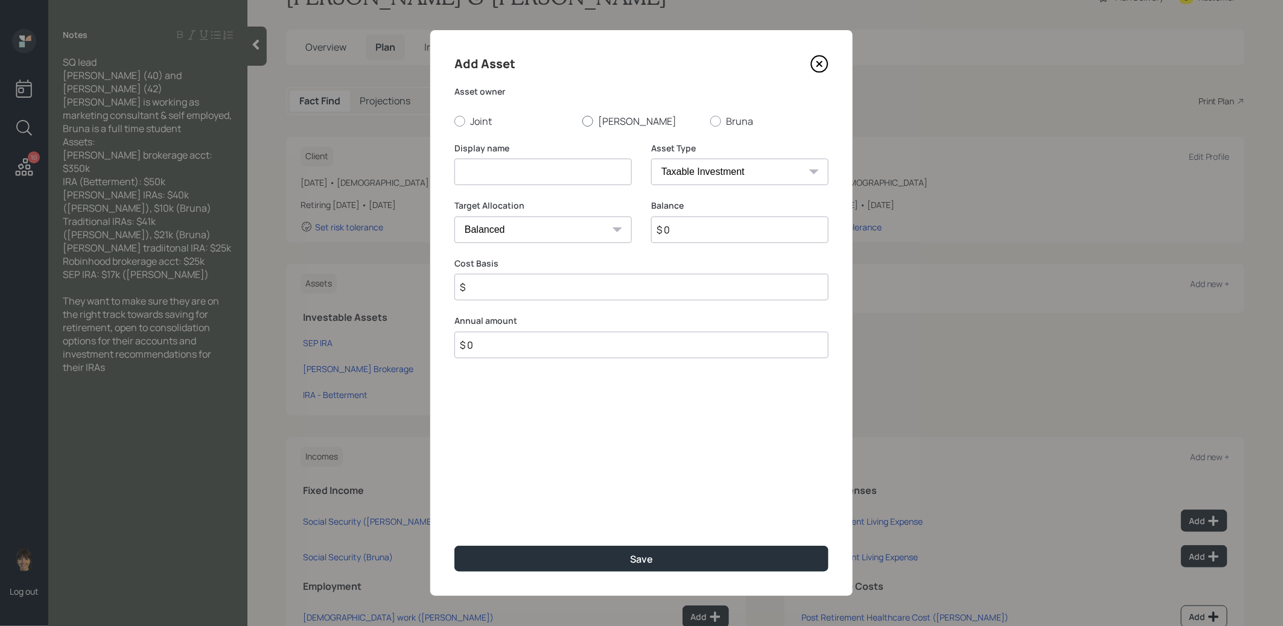
click at [591, 122] on div at bounding box center [587, 121] width 11 height 11
click at [582, 121] on input "Stacy" at bounding box center [582, 121] width 1 height 1
radio input "true"
click at [590, 170] on input at bounding box center [542, 172] width 177 height 27
type input "Roth IRA"
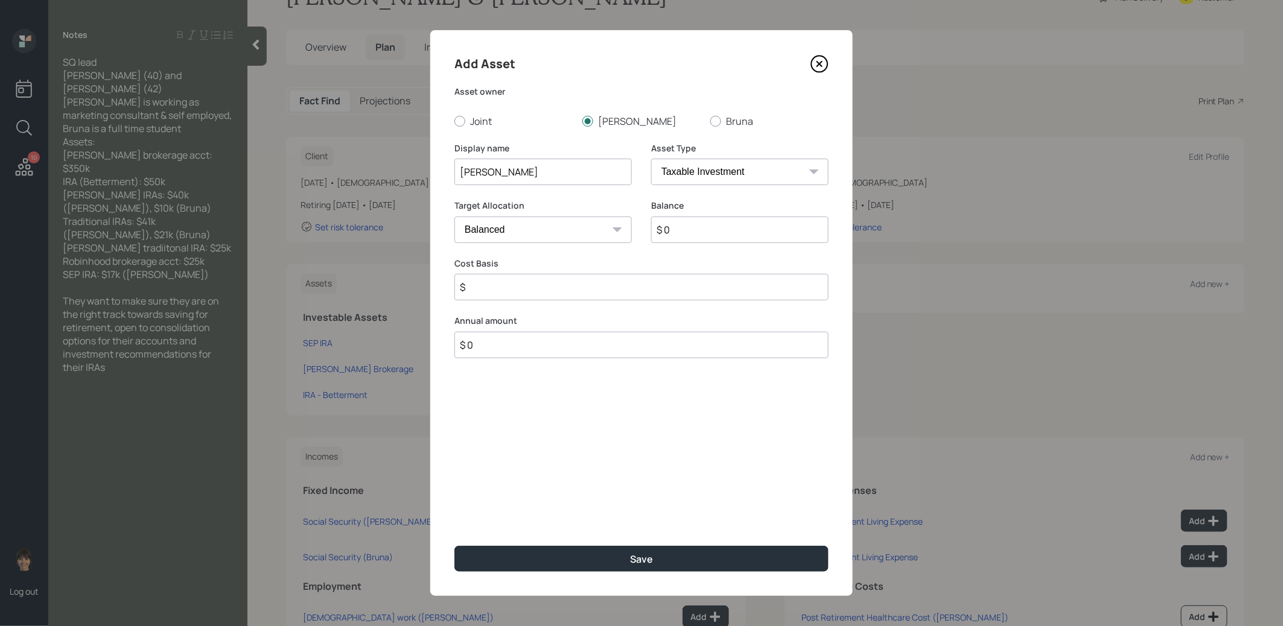
click at [701, 229] on input "$ 0" at bounding box center [739, 230] width 177 height 27
type input "$ 40,000"
click at [697, 176] on select "SEP IRA IRA Roth IRA 401(k) Roth 401(k) 403(b) Roth 403(b) 457(b) Roth 457(b) H…" at bounding box center [739, 172] width 177 height 27
select select "roth_ira"
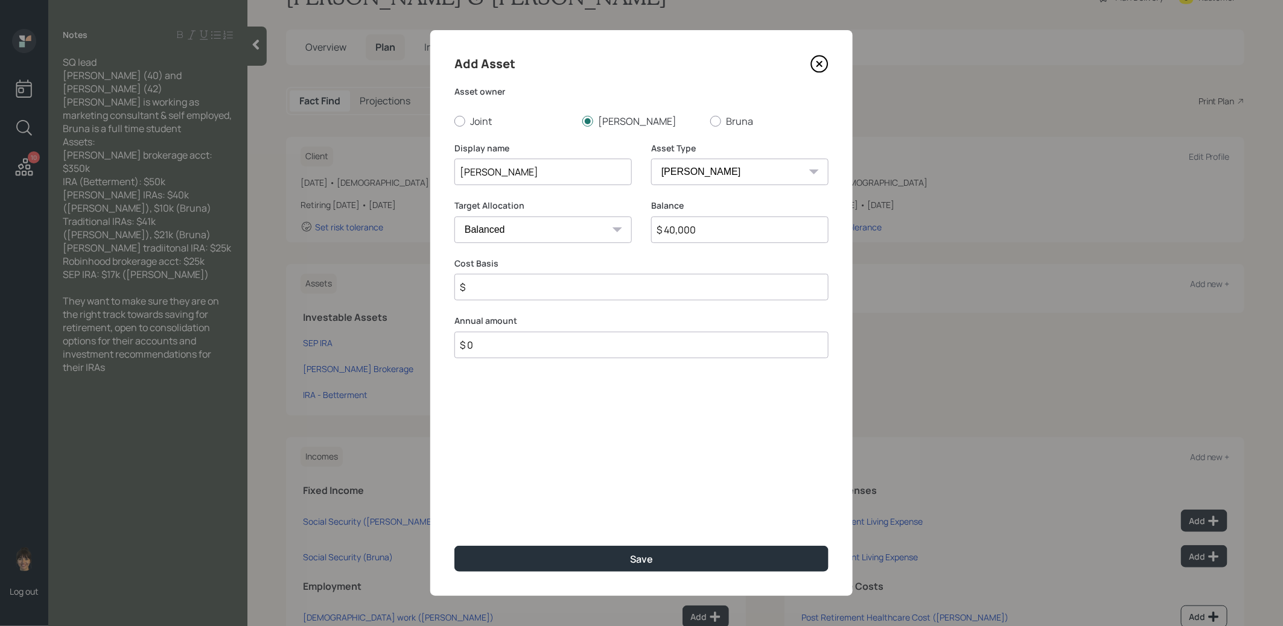
click at [651, 159] on select "SEP IRA IRA Roth IRA 401(k) Roth 401(k) 403(b) Roth 403(b) 457(b) Roth 457(b) H…" at bounding box center [739, 172] width 177 height 27
click at [594, 294] on input "$" at bounding box center [641, 287] width 374 height 27
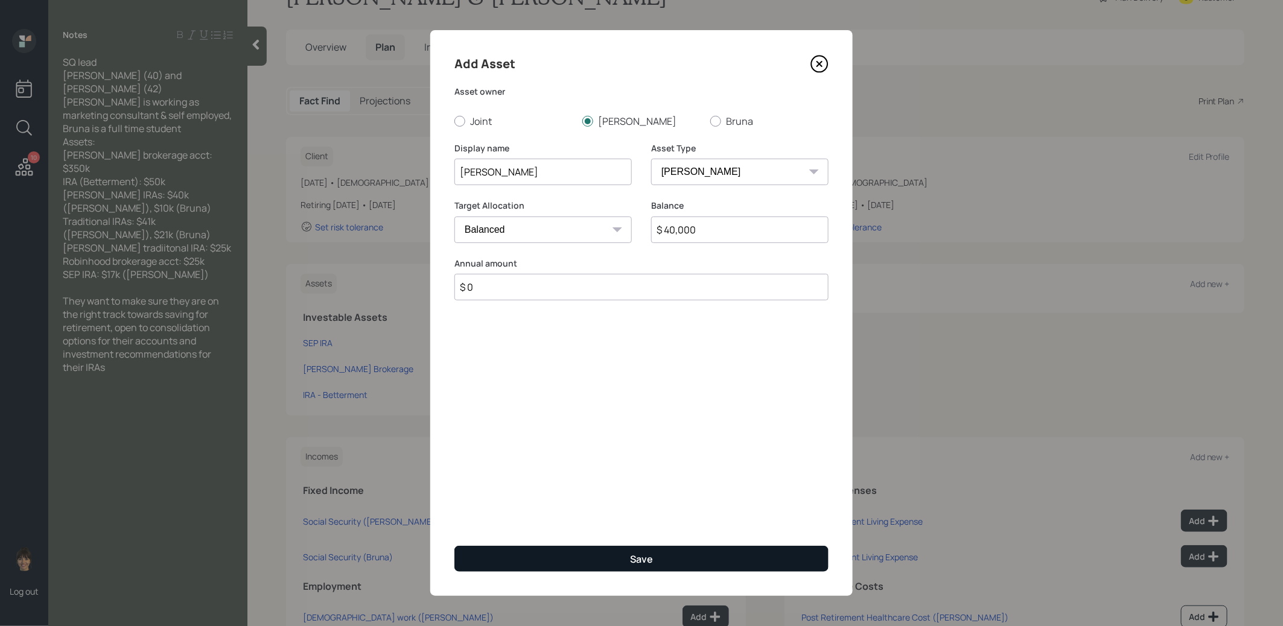
type input "$ 0"
click at [590, 554] on button "Save" at bounding box center [641, 559] width 374 height 26
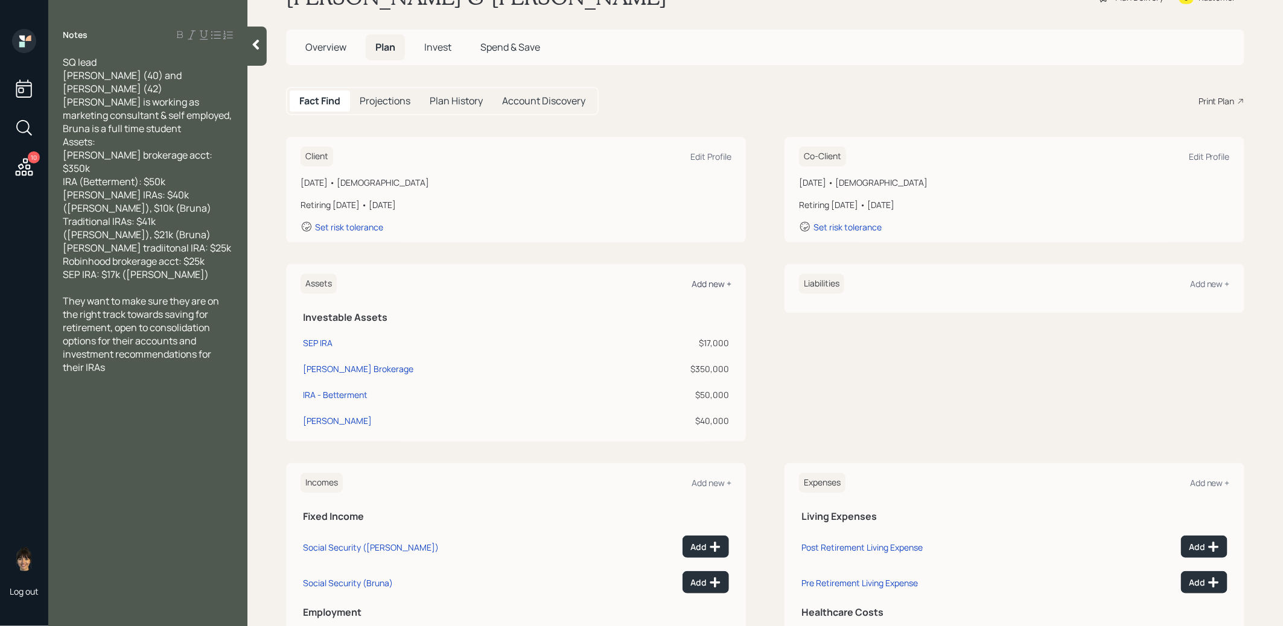
click at [707, 284] on div "Add new +" at bounding box center [711, 283] width 40 height 11
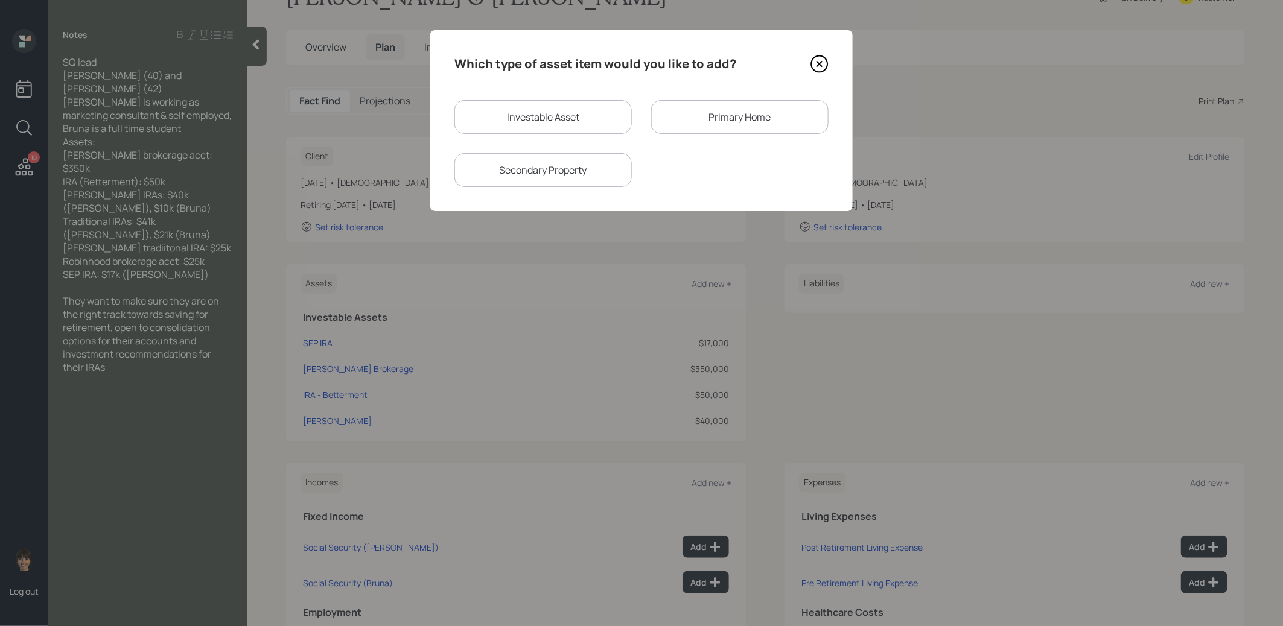
click at [573, 118] on div "Investable Asset" at bounding box center [542, 117] width 177 height 34
select select "taxable"
select select "balanced"
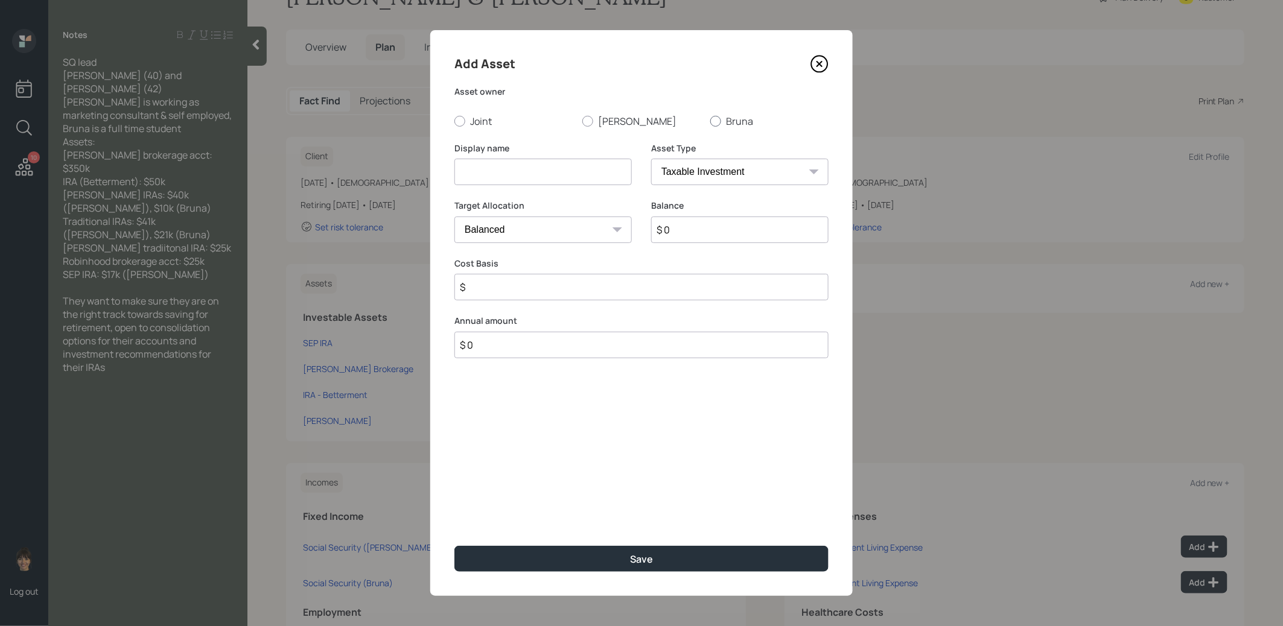
click at [716, 121] on div at bounding box center [715, 121] width 11 height 11
click at [710, 121] on input "Bruna" at bounding box center [710, 121] width 1 height 1
radio input "true"
click at [573, 176] on input at bounding box center [542, 172] width 177 height 27
type input "Roth IRA"
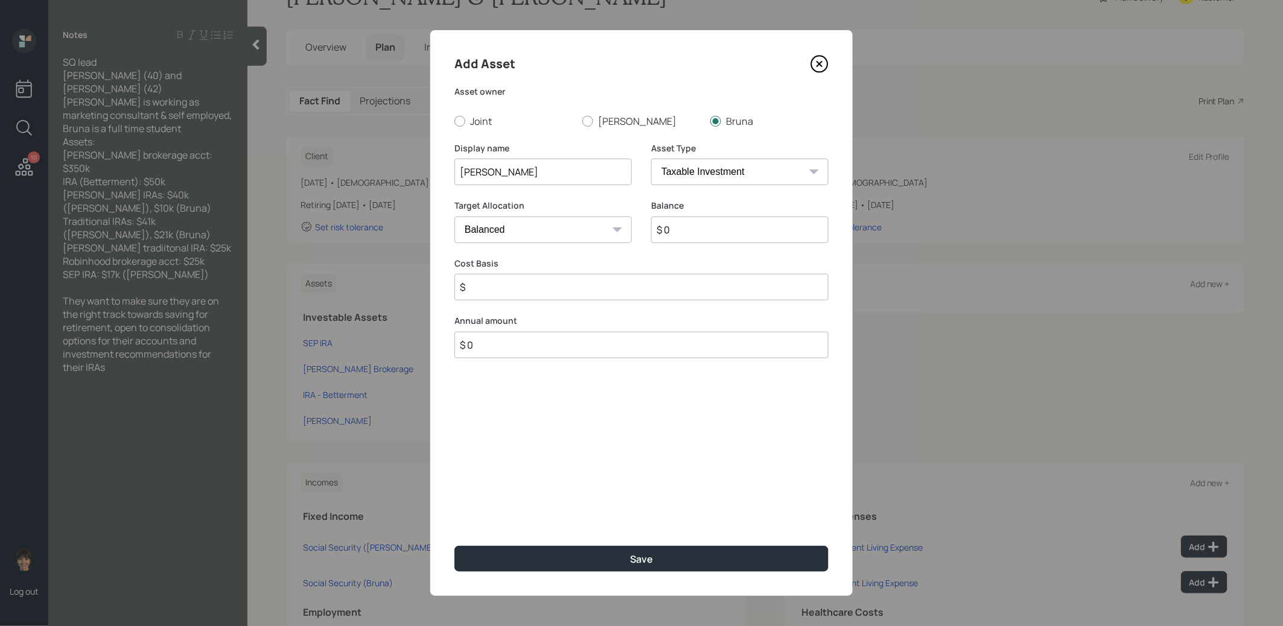
click at [730, 170] on select "SEP IRA IRA Roth IRA 401(k) Roth 401(k) 403(b) Roth 403(b) 457(b) Roth 457(b) H…" at bounding box center [739, 172] width 177 height 27
select select "roth_ira"
click at [651, 159] on select "SEP IRA IRA Roth IRA 401(k) Roth 401(k) 403(b) Roth 403(b) 457(b) Roth 457(b) H…" at bounding box center [739, 172] width 177 height 27
type input "$"
click at [712, 230] on input "$ 0" at bounding box center [739, 230] width 177 height 27
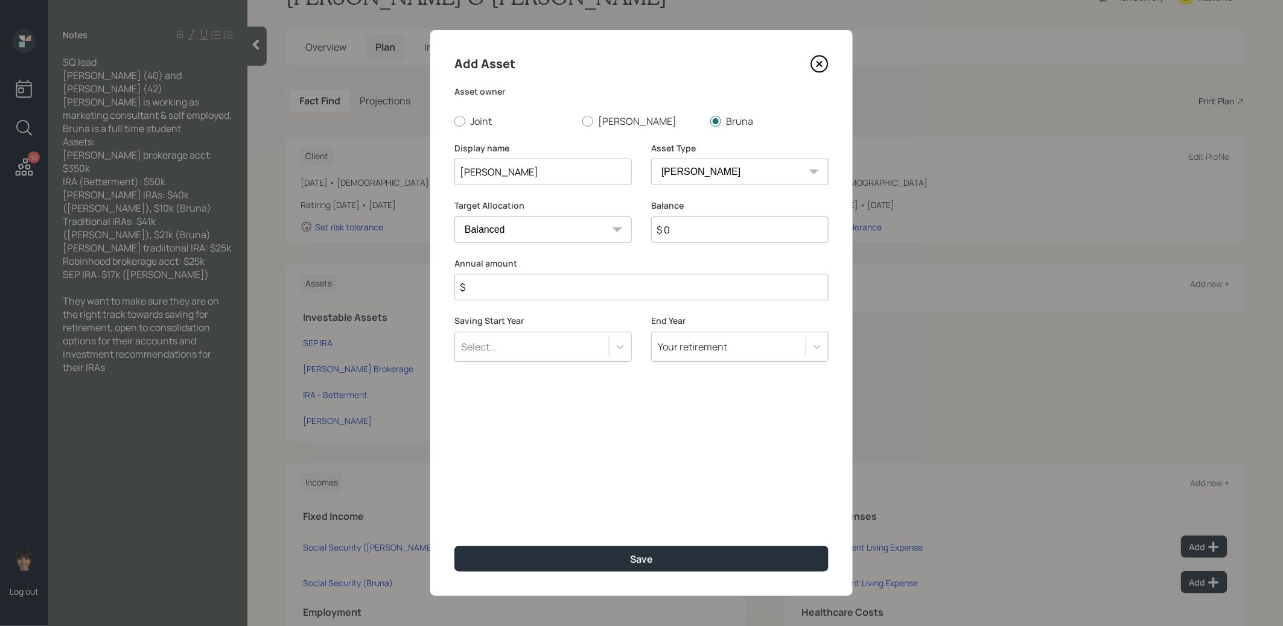
click at [712, 230] on input "$ 0" at bounding box center [739, 230] width 177 height 27
type input "$ 10,000"
click at [667, 290] on input "$" at bounding box center [641, 287] width 374 height 27
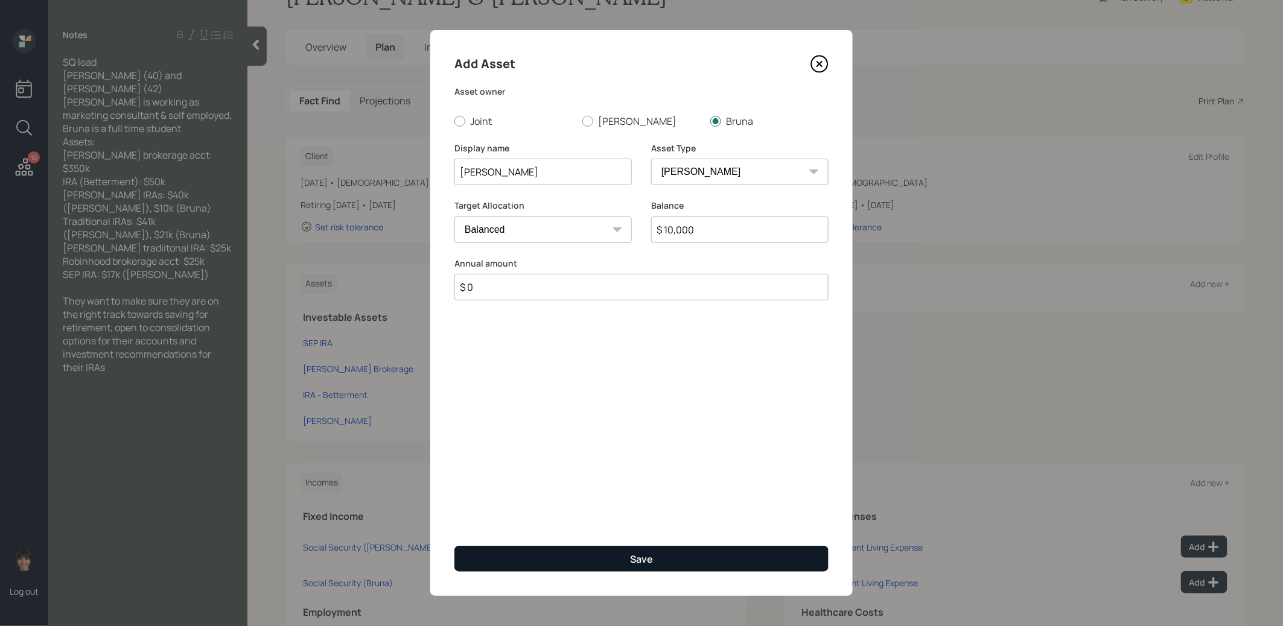
type input "$ 0"
click at [601, 554] on button "Save" at bounding box center [641, 559] width 374 height 26
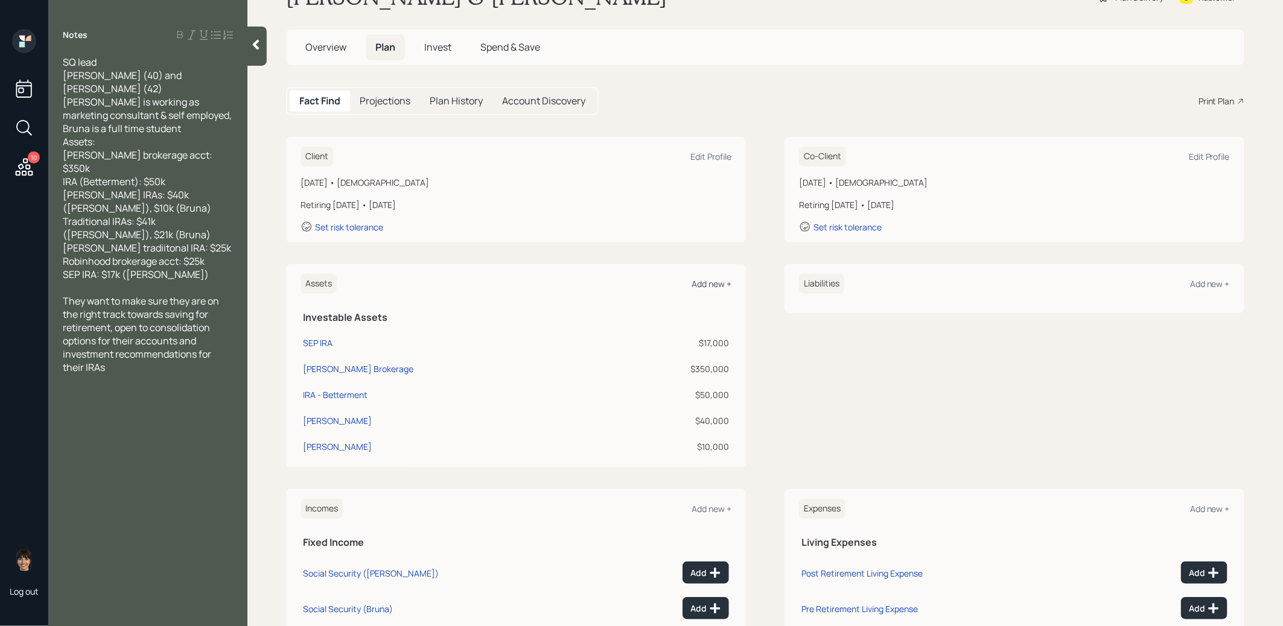
click at [708, 281] on div "Add new +" at bounding box center [711, 283] width 40 height 11
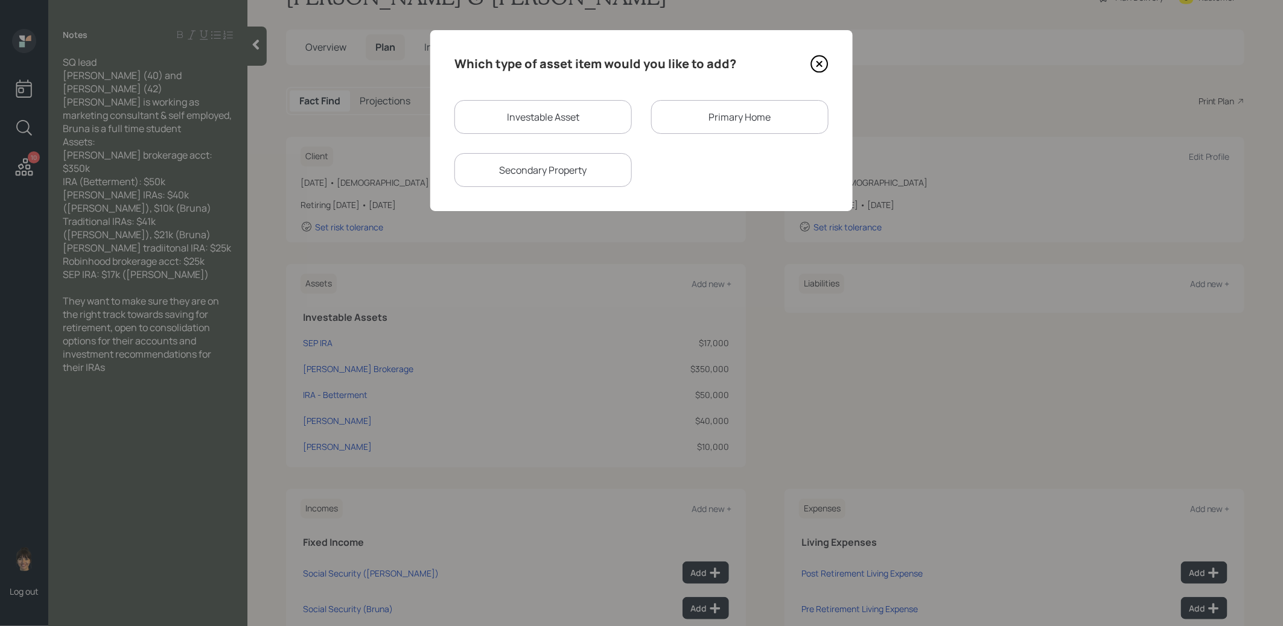
click at [575, 124] on div "Investable Asset" at bounding box center [542, 117] width 177 height 34
select select "taxable"
select select "balanced"
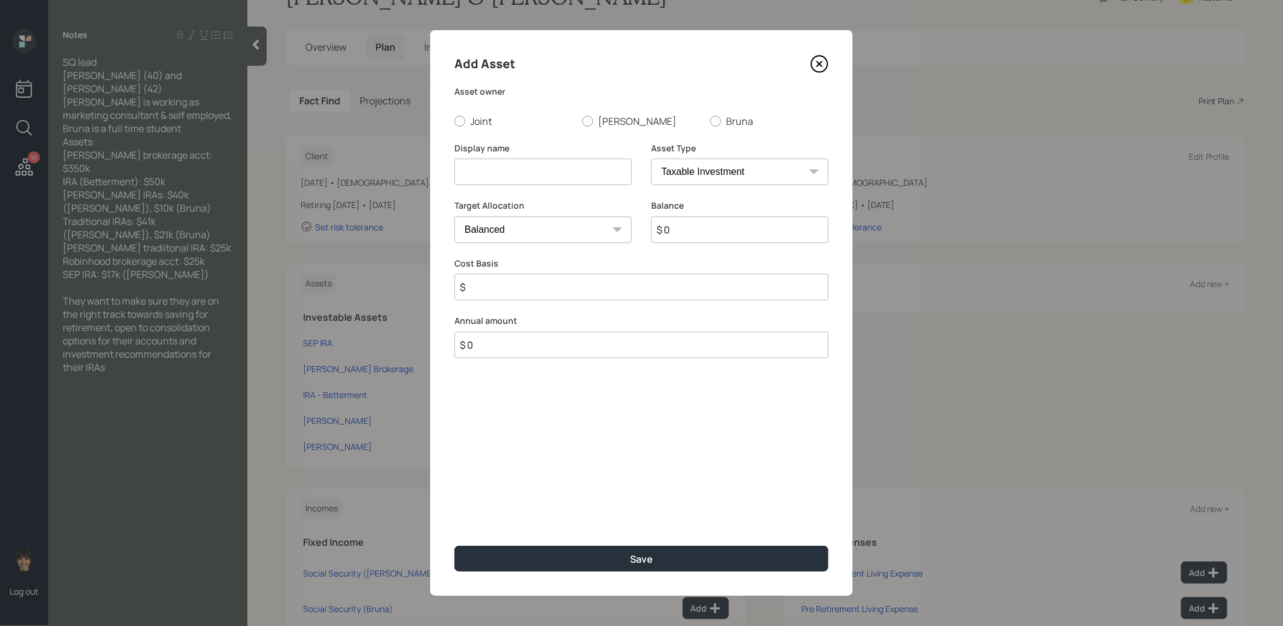
click at [561, 176] on input at bounding box center [542, 172] width 177 height 27
type input "IRA"
click at [587, 121] on div at bounding box center [587, 121] width 11 height 11
click at [582, 121] on input "Stacy" at bounding box center [582, 121] width 1 height 1
radio input "true"
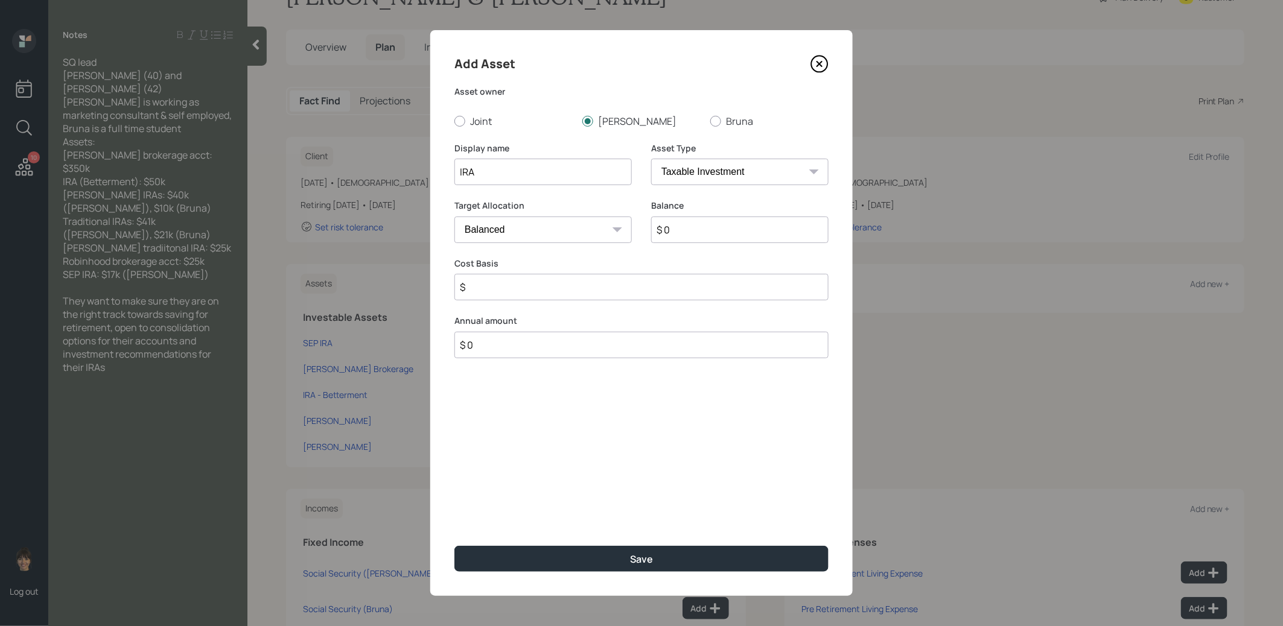
click at [685, 230] on input "$ 0" at bounding box center [739, 230] width 177 height 27
type input "$ 41,000"
click at [690, 172] on select "SEP IRA IRA Roth IRA 401(k) Roth 401(k) 403(b) Roth 403(b) 457(b) Roth 457(b) H…" at bounding box center [739, 172] width 177 height 27
select select "ira"
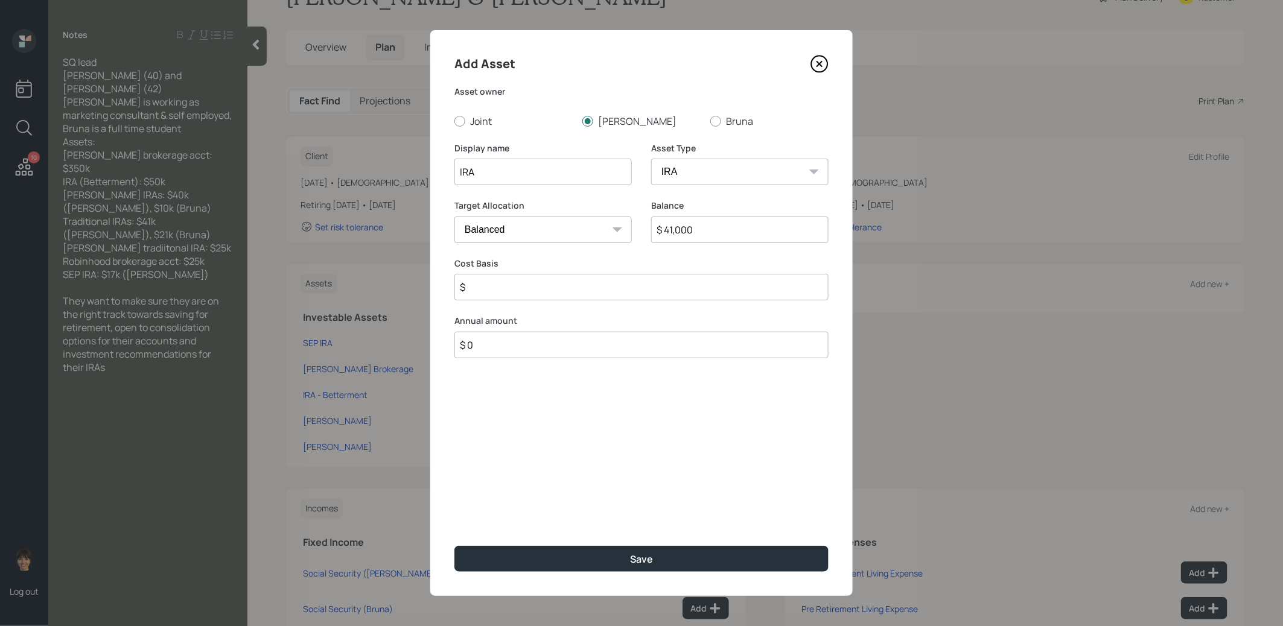
click at [651, 159] on select "SEP IRA IRA Roth IRA 401(k) Roth 401(k) 403(b) Roth 403(b) 457(b) Roth 457(b) H…" at bounding box center [739, 172] width 177 height 27
click at [602, 291] on input "$" at bounding box center [641, 287] width 374 height 27
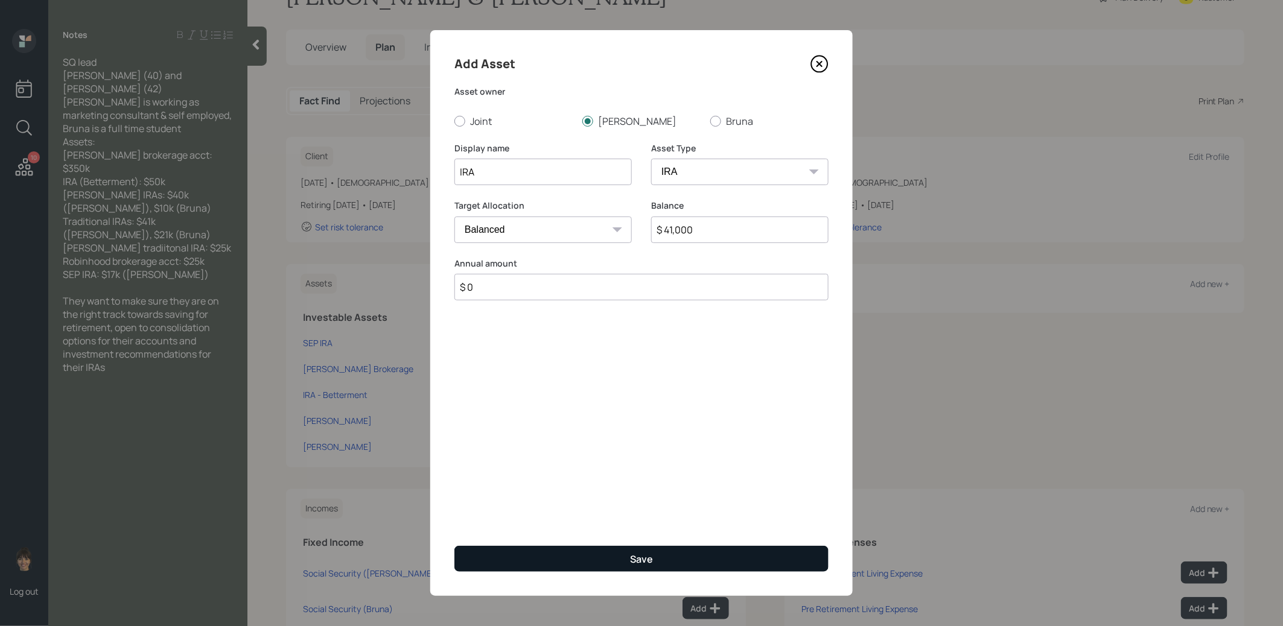
type input "$ 0"
click at [605, 555] on button "Save" at bounding box center [641, 559] width 374 height 26
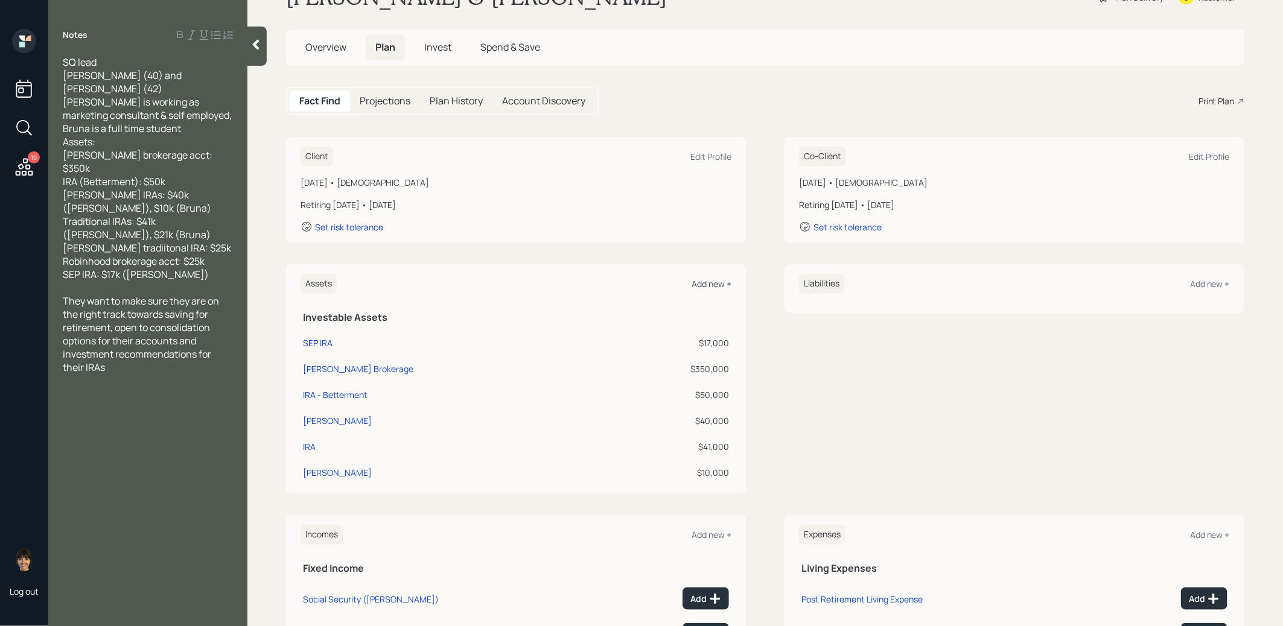
click at [707, 281] on div "Add new +" at bounding box center [711, 283] width 40 height 11
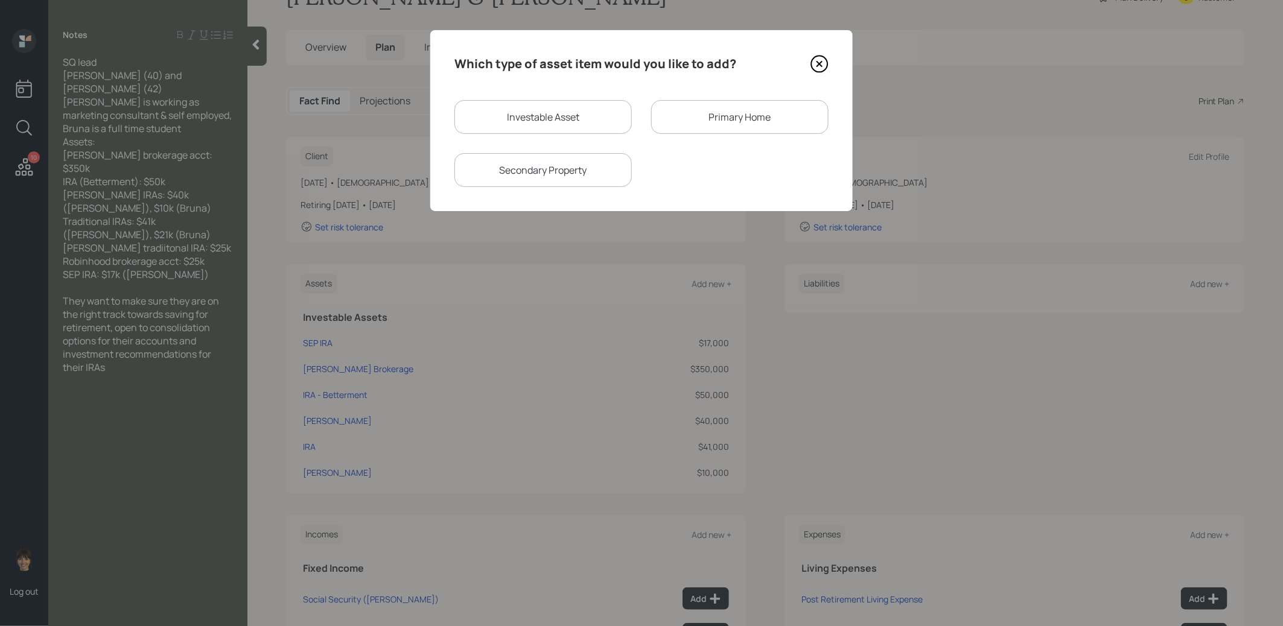
click at [568, 113] on div "Investable Asset" at bounding box center [542, 117] width 177 height 34
select select "taxable"
select select "balanced"
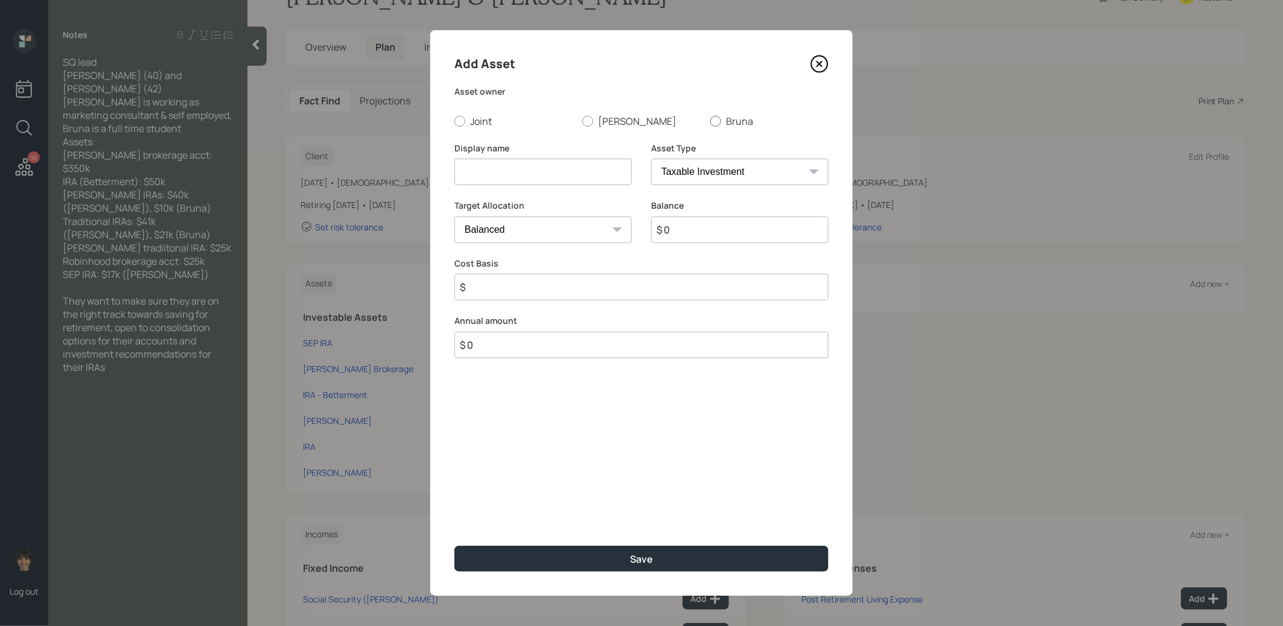
click at [714, 121] on div at bounding box center [715, 121] width 11 height 11
click at [710, 121] on input "Bruna" at bounding box center [710, 121] width 1 height 1
radio input "true"
click at [694, 174] on select "SEP IRA IRA Roth IRA 401(k) Roth 401(k) 403(b) Roth 403(b) 457(b) Roth 457(b) H…" at bounding box center [739, 172] width 177 height 27
select select "ira"
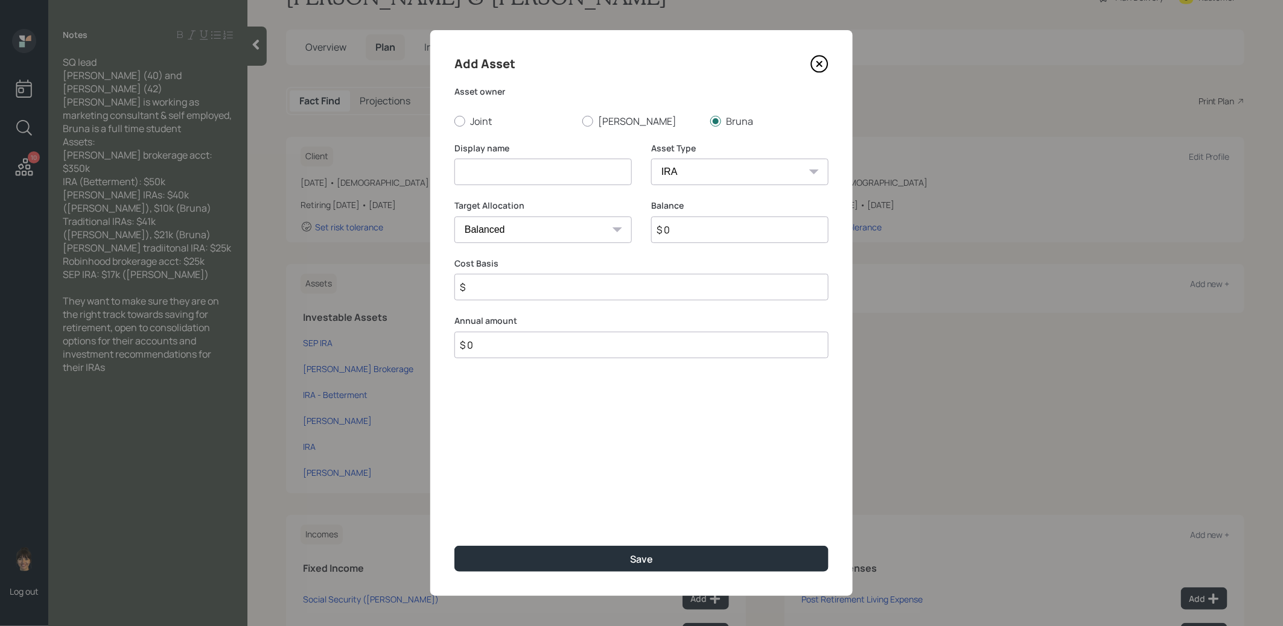
click at [651, 159] on select "SEP IRA IRA Roth IRA 401(k) Roth 401(k) 403(b) Roth 403(b) 457(b) Roth 457(b) H…" at bounding box center [739, 172] width 177 height 27
type input "$"
click at [541, 179] on input at bounding box center [542, 172] width 177 height 27
type input "IRA"
click at [699, 223] on input "$ 0" at bounding box center [739, 230] width 177 height 27
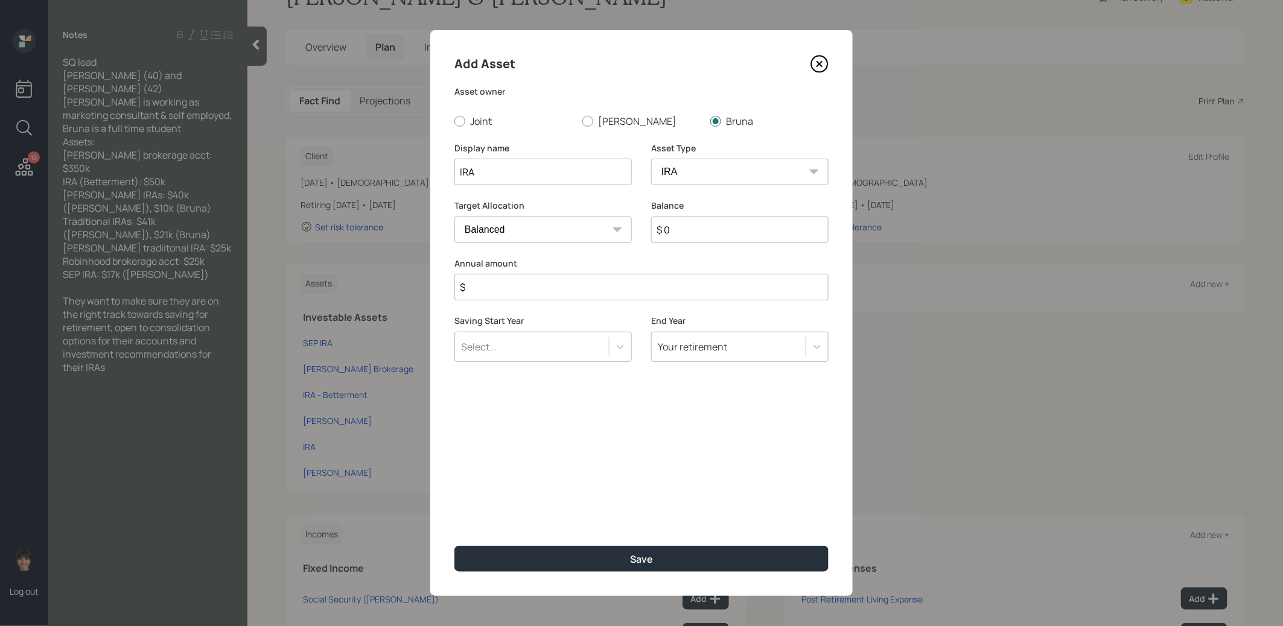
click at [699, 223] on input "$ 0" at bounding box center [739, 230] width 177 height 27
type input "$ 21,000"
click at [580, 289] on input "$" at bounding box center [641, 287] width 374 height 27
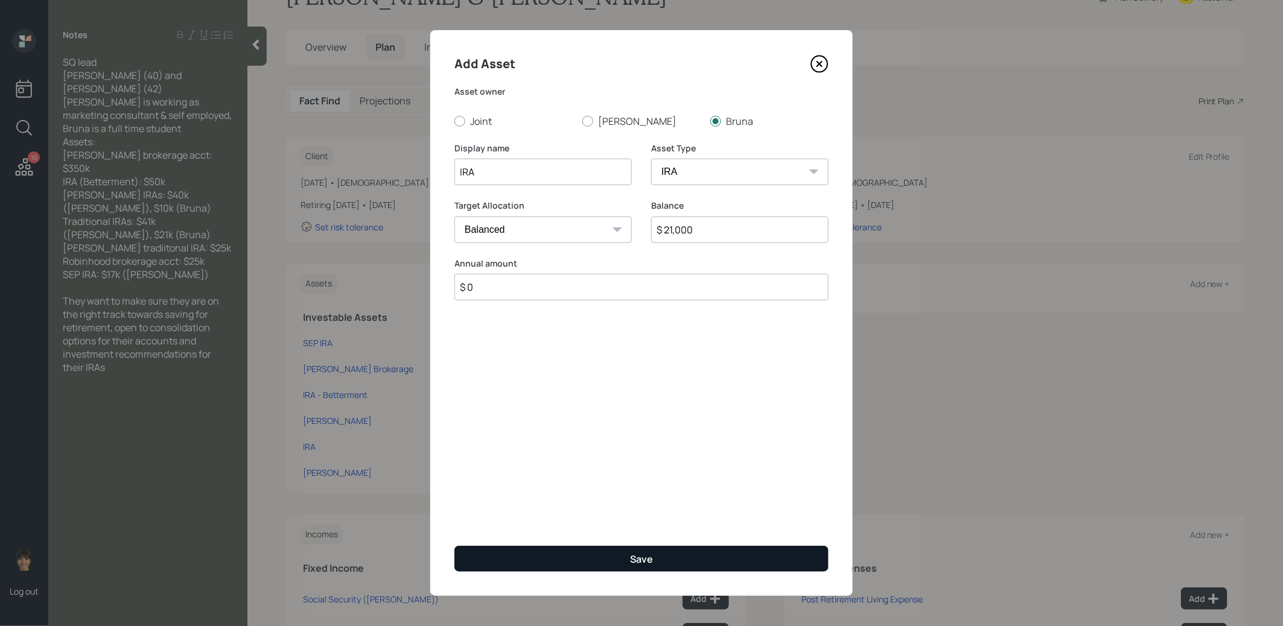
type input "$ 0"
click at [606, 555] on button "Save" at bounding box center [641, 559] width 374 height 26
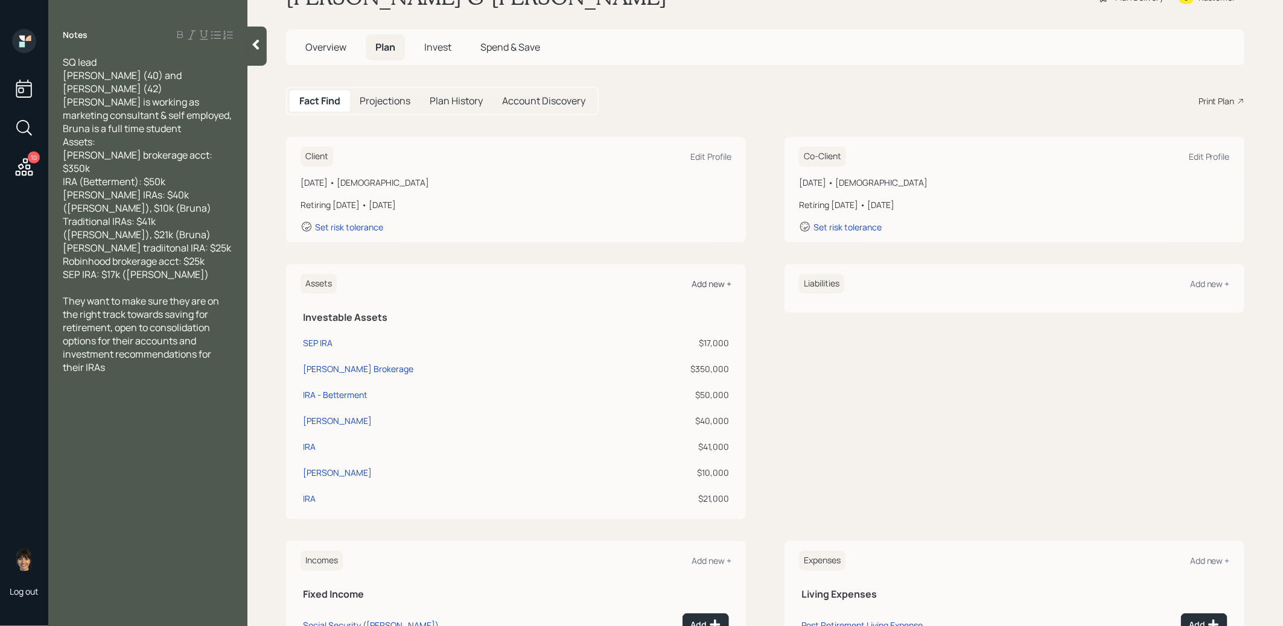
click at [711, 284] on div "Add new +" at bounding box center [711, 283] width 40 height 11
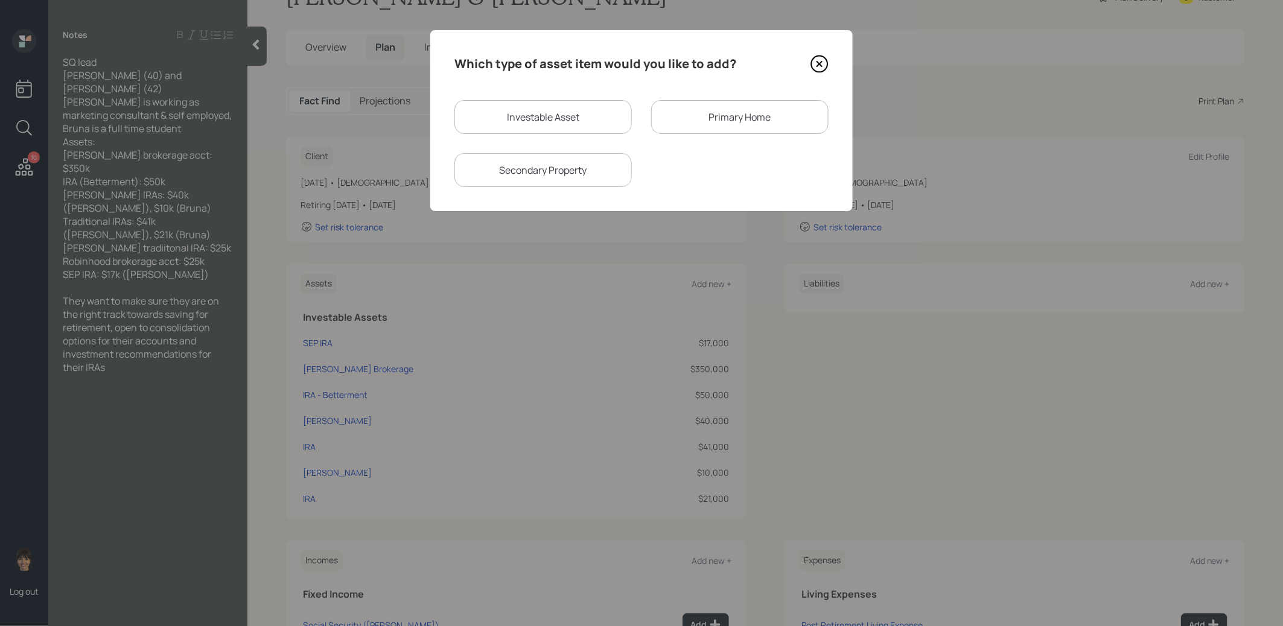
click at [563, 129] on div "Investable Asset" at bounding box center [542, 117] width 177 height 34
select select "taxable"
select select "balanced"
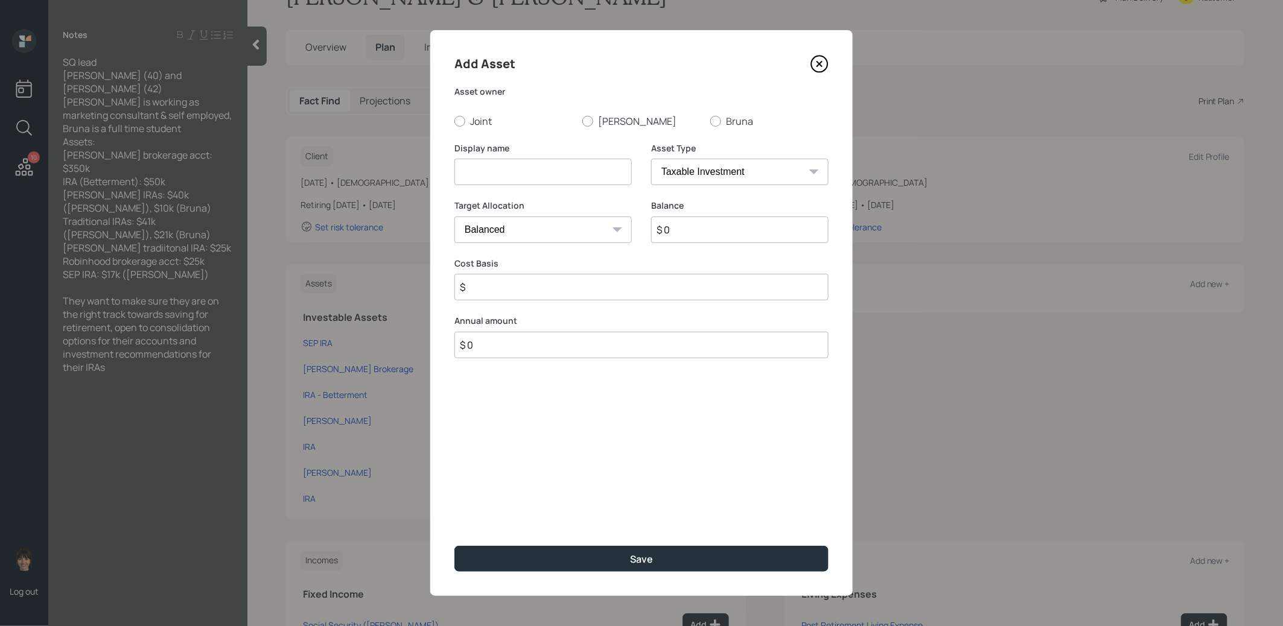
click at [545, 170] on input at bounding box center [542, 172] width 177 height 27
type input "IRA - Schwab"
click at [704, 233] on input "$ 0" at bounding box center [739, 230] width 177 height 27
type input "$ 25,000"
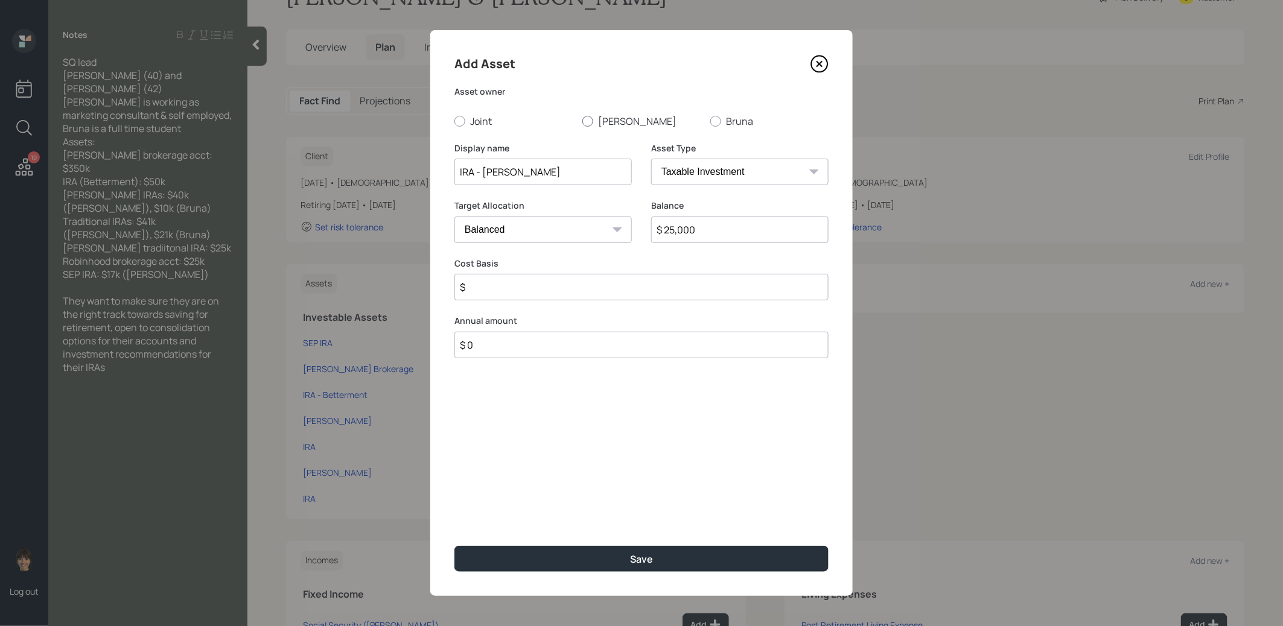
click at [590, 119] on div at bounding box center [587, 121] width 11 height 11
click at [582, 121] on input "Stacy" at bounding box center [582, 121] width 1 height 1
radio input "true"
click at [682, 173] on select "SEP IRA IRA Roth IRA 401(k) Roth 401(k) 403(b) Roth 403(b) 457(b) Roth 457(b) H…" at bounding box center [739, 172] width 177 height 27
select select "ira"
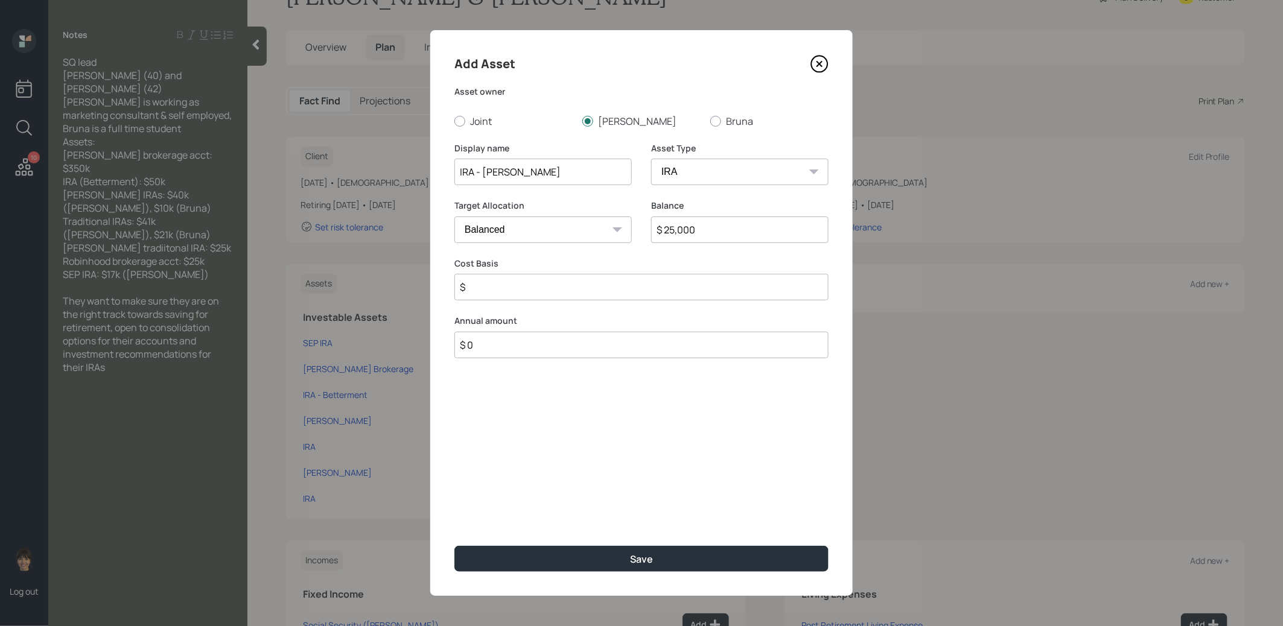
click at [651, 159] on select "SEP IRA IRA Roth IRA 401(k) Roth 401(k) 403(b) Roth 403(b) 457(b) Roth 457(b) H…" at bounding box center [739, 172] width 177 height 27
click at [634, 287] on input "$" at bounding box center [641, 287] width 374 height 27
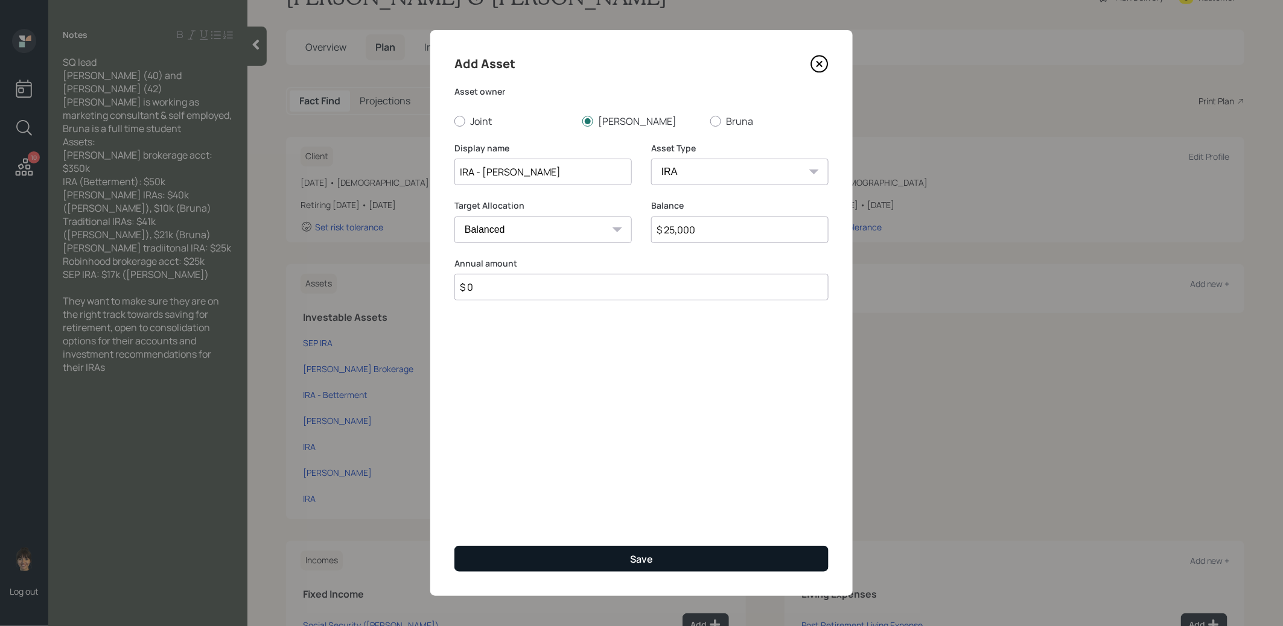
type input "$ 0"
click at [587, 563] on button "Save" at bounding box center [641, 559] width 374 height 26
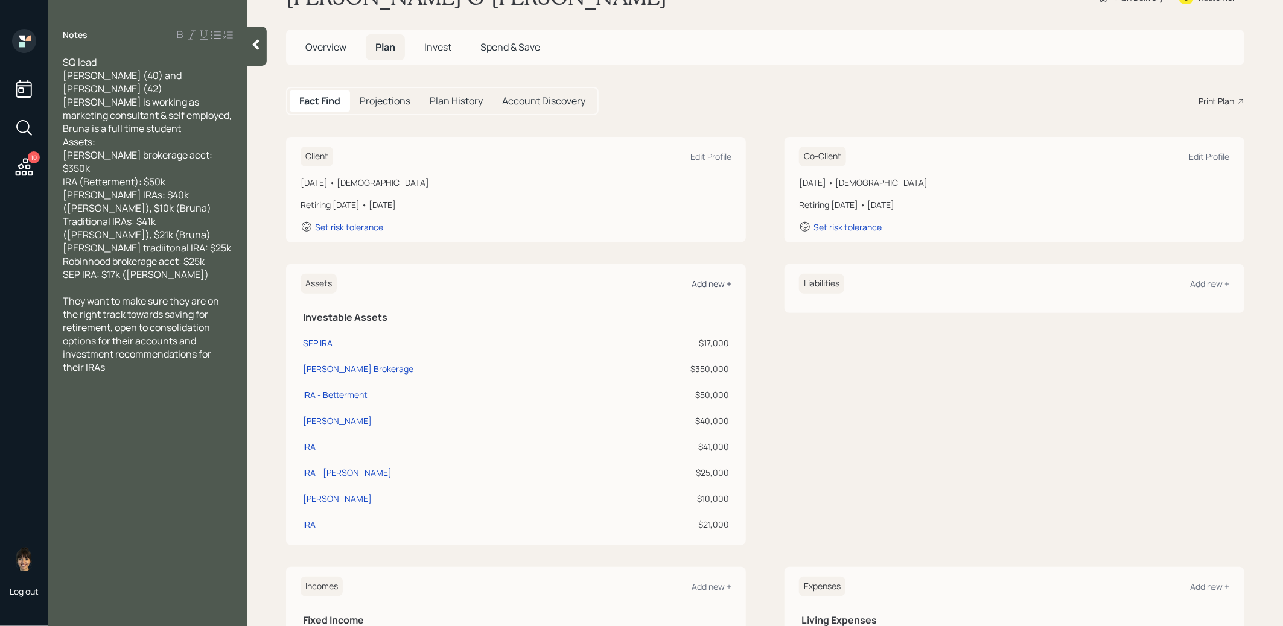
click at [713, 282] on div "Add new +" at bounding box center [711, 283] width 40 height 11
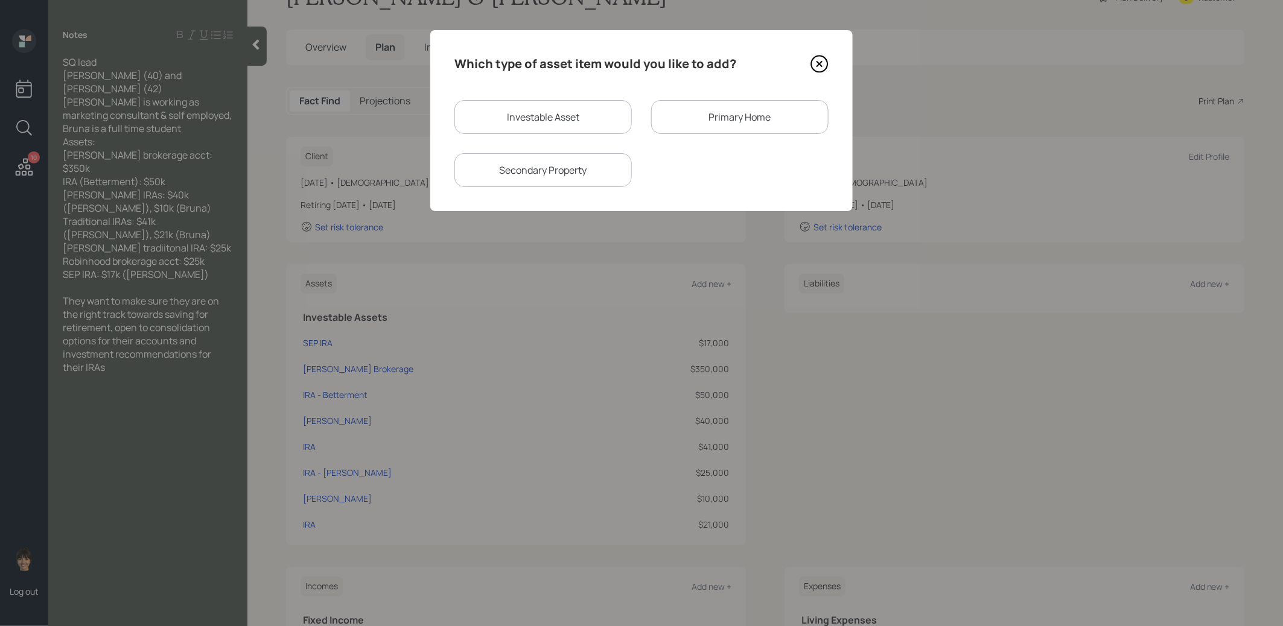
click at [584, 109] on div "Investable Asset" at bounding box center [542, 117] width 177 height 34
select select "taxable"
select select "balanced"
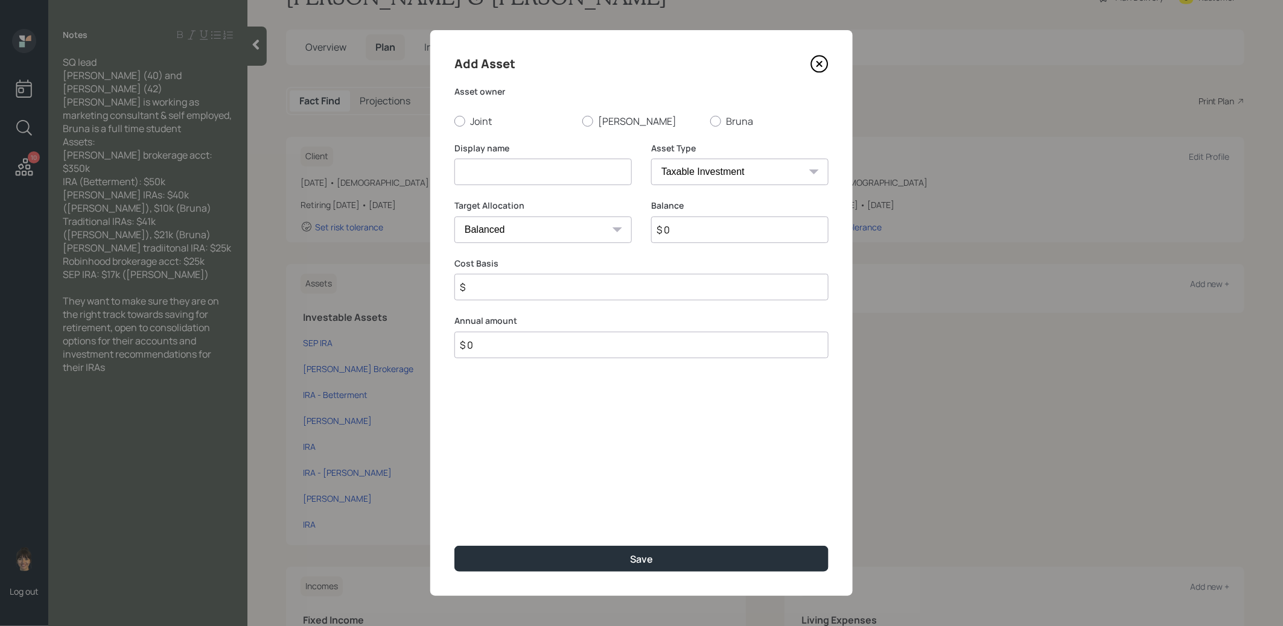
click at [547, 163] on input at bounding box center [542, 172] width 177 height 27
click at [509, 174] on input "Robinhoon Brokerage" at bounding box center [542, 172] width 177 height 27
type input "Robinhood Brokerage"
click at [589, 121] on div at bounding box center [587, 121] width 11 height 11
click at [582, 121] on input "Stacy" at bounding box center [582, 121] width 1 height 1
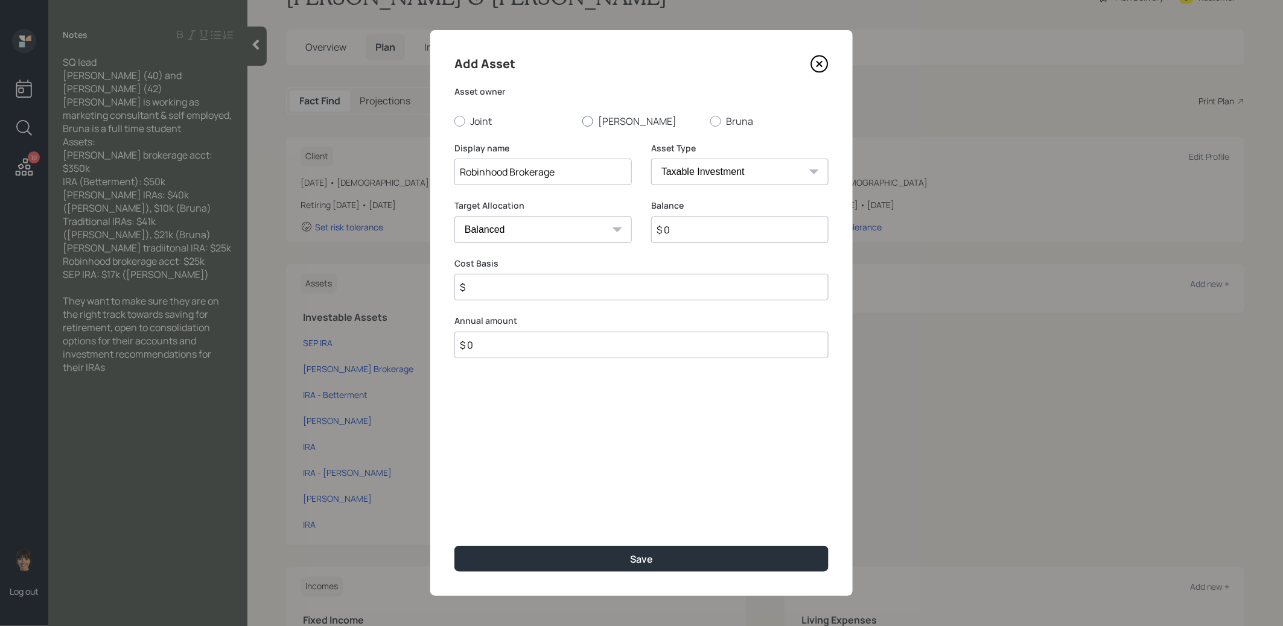
radio input "true"
click at [694, 235] on input "$ 0" at bounding box center [739, 230] width 177 height 27
type input "$ 25,000"
click at [568, 293] on input "$" at bounding box center [641, 287] width 374 height 27
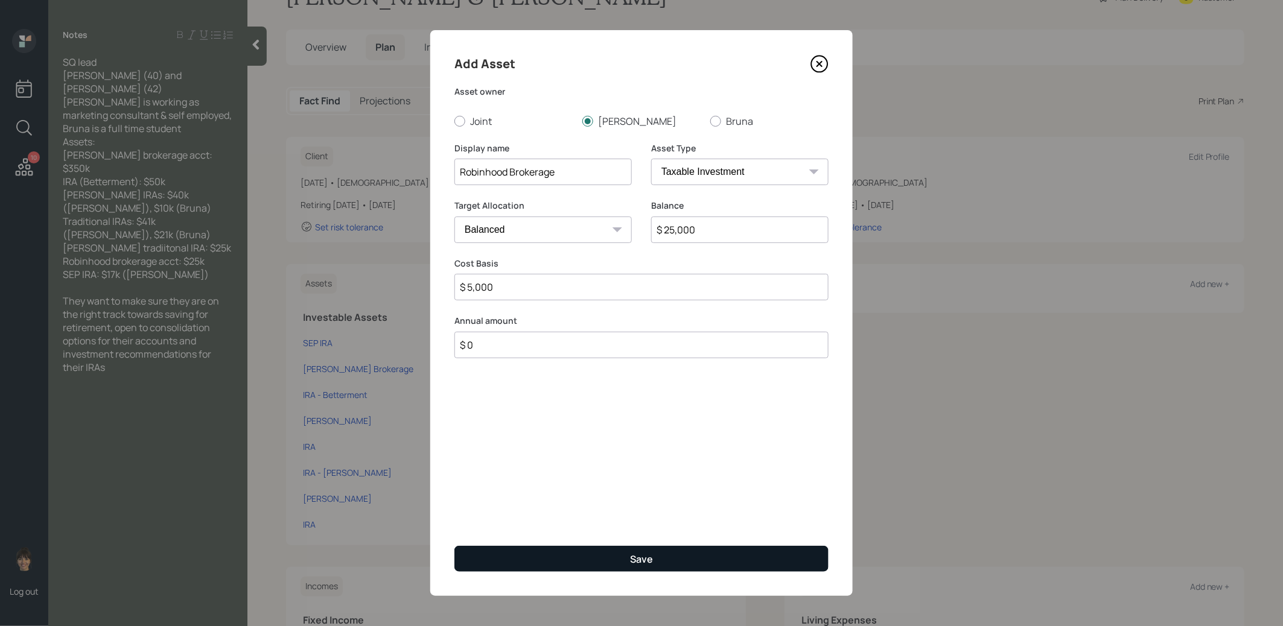
type input "$ 5,000"
click at [611, 554] on button "Save" at bounding box center [641, 559] width 374 height 26
